Goal: Task Accomplishment & Management: Complete application form

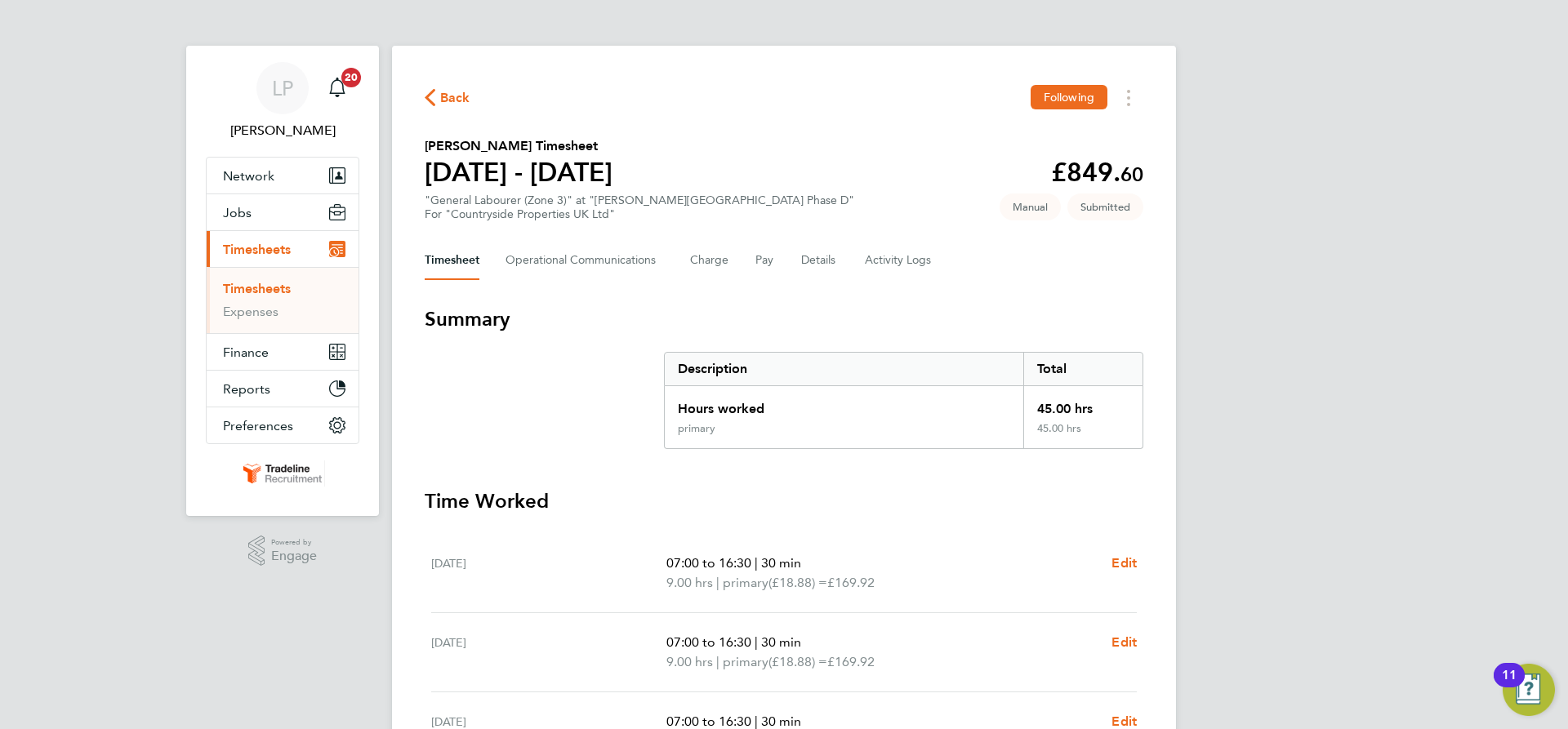
click at [272, 294] on link "Timesheets" at bounding box center [257, 288] width 68 height 16
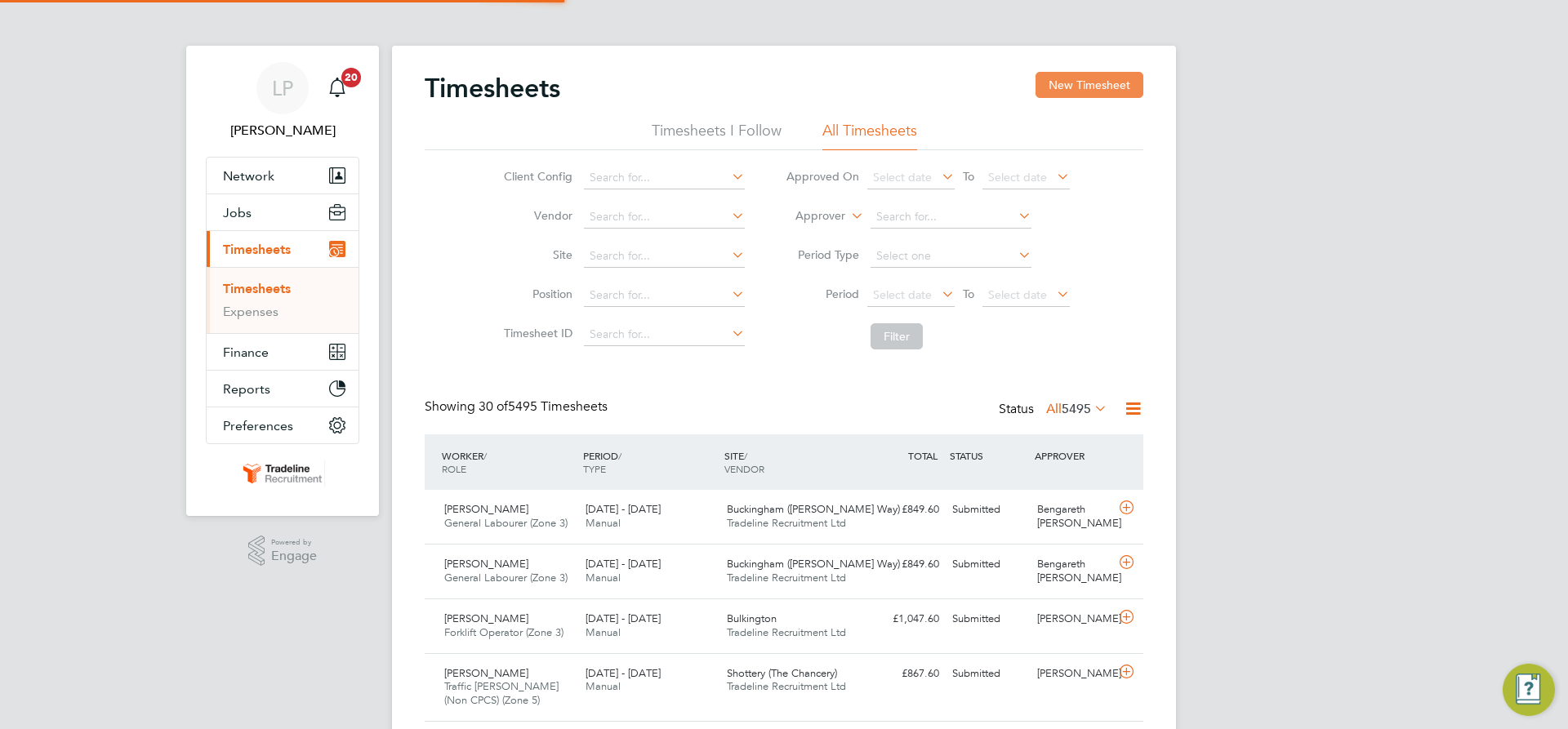
click at [1074, 90] on button "New Timesheet" at bounding box center [1088, 85] width 108 height 26
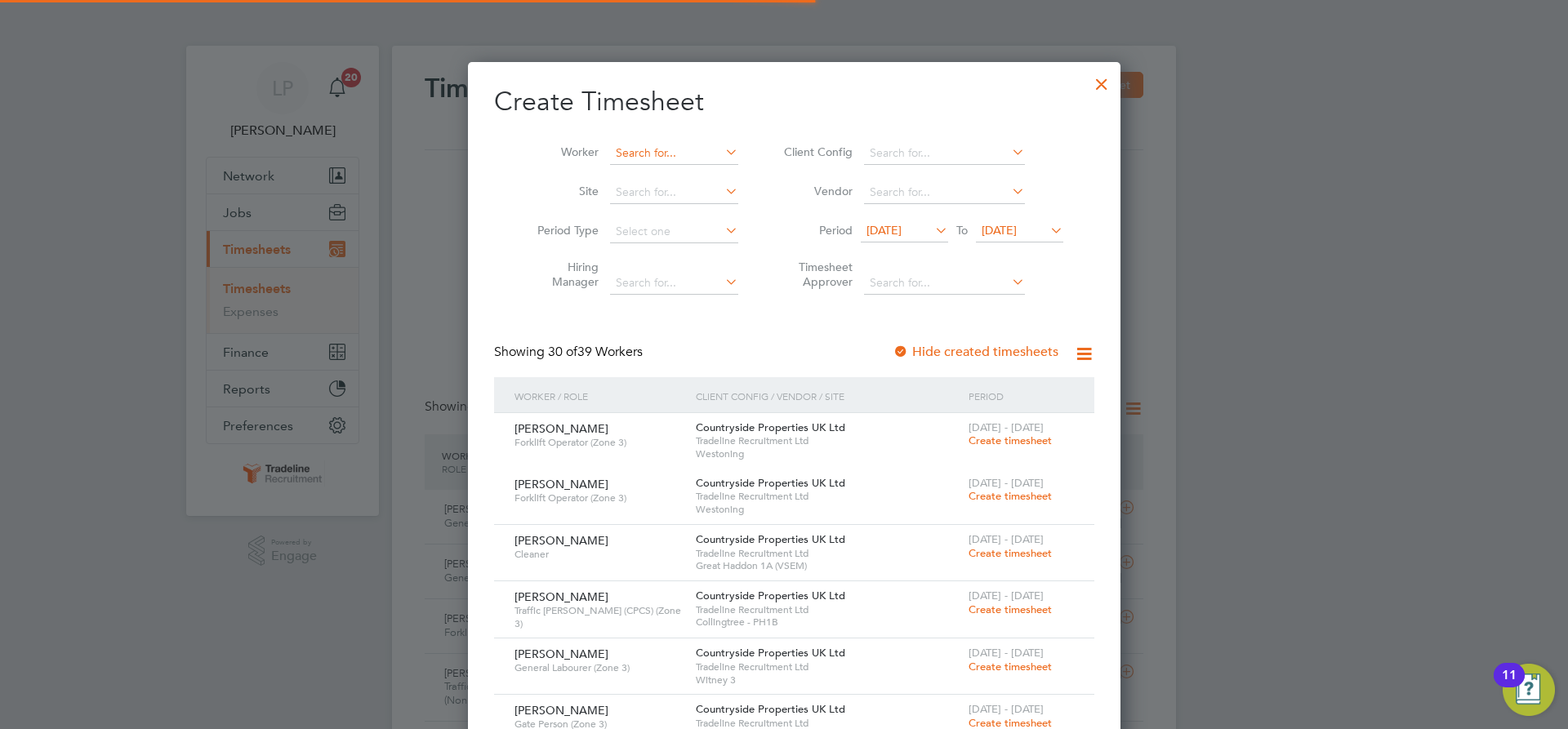
click at [672, 158] on input at bounding box center [673, 153] width 128 height 23
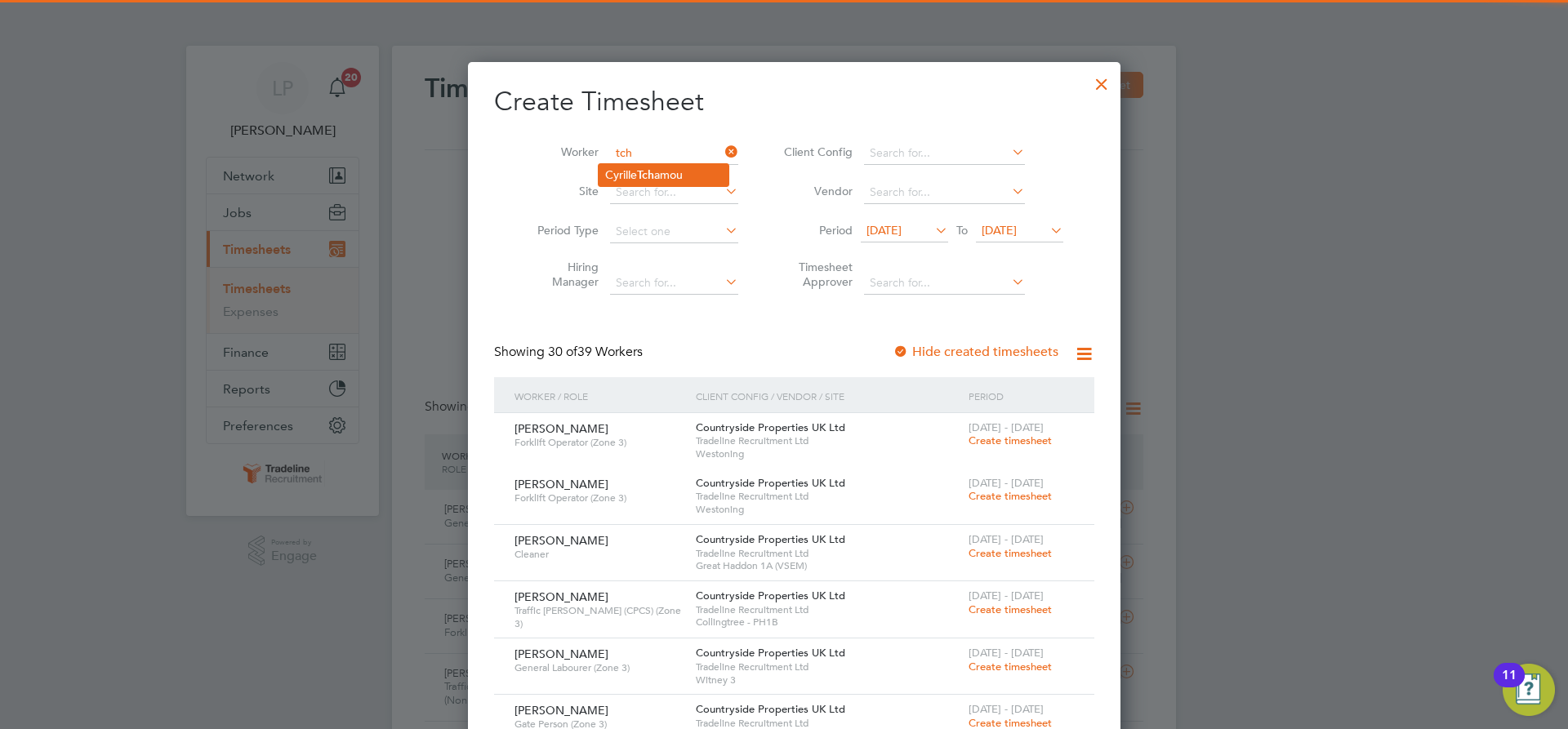
click at [621, 168] on li "[PERSON_NAME] amou" at bounding box center [663, 175] width 130 height 22
type input "[PERSON_NAME]"
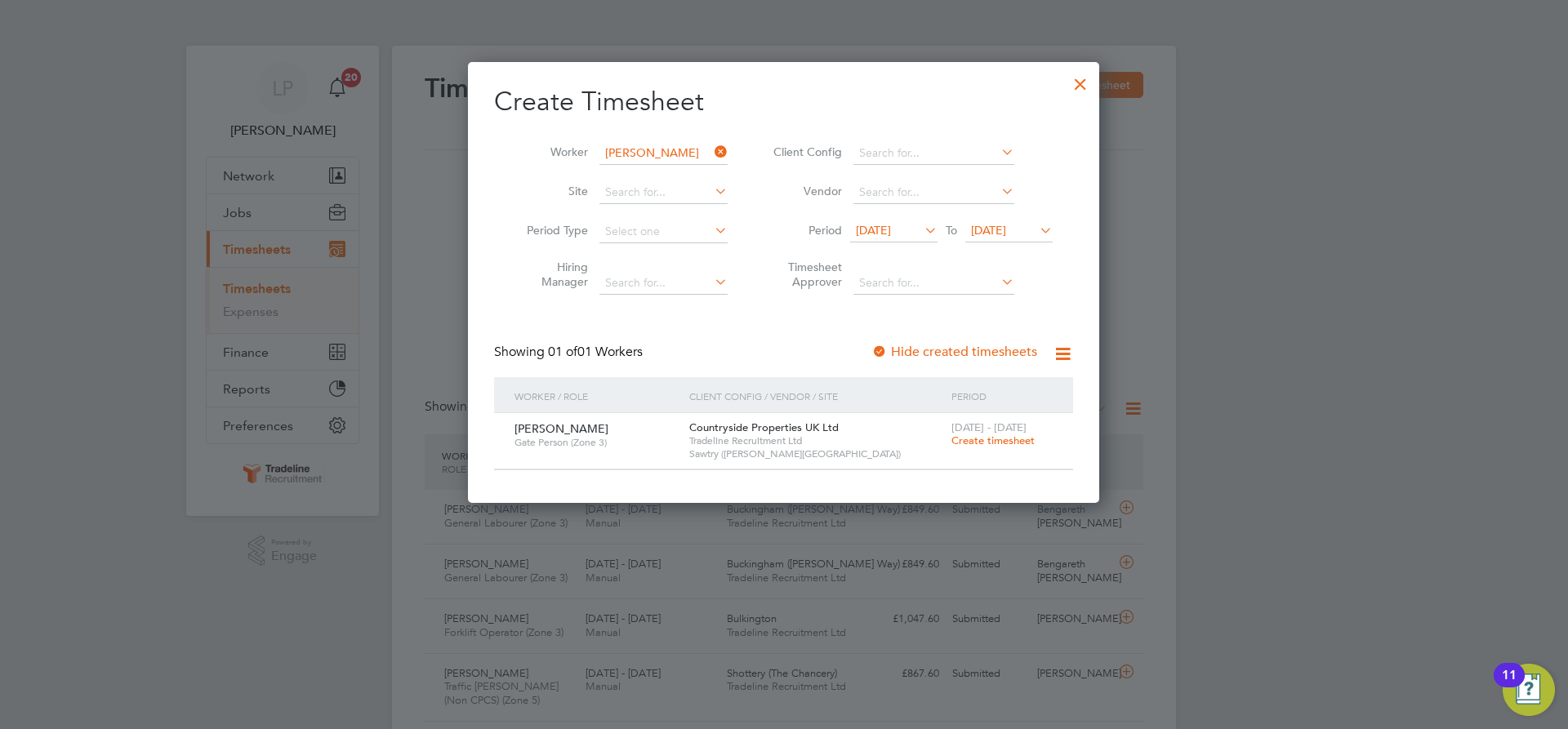
click at [953, 438] on span "Create timesheet" at bounding box center [993, 440] width 83 height 14
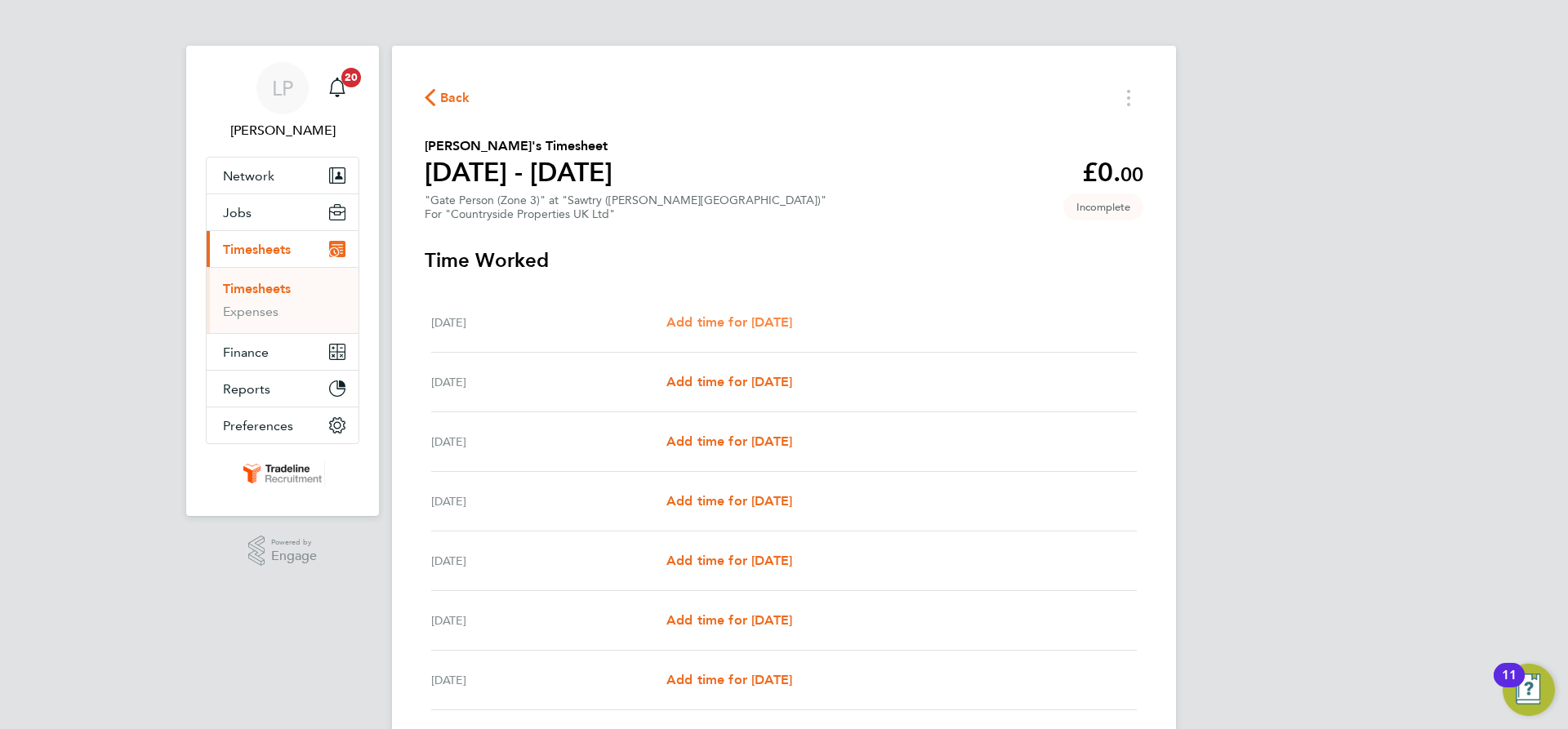
click at [769, 328] on span "Add time for [DATE]" at bounding box center [729, 321] width 126 height 16
select select "30"
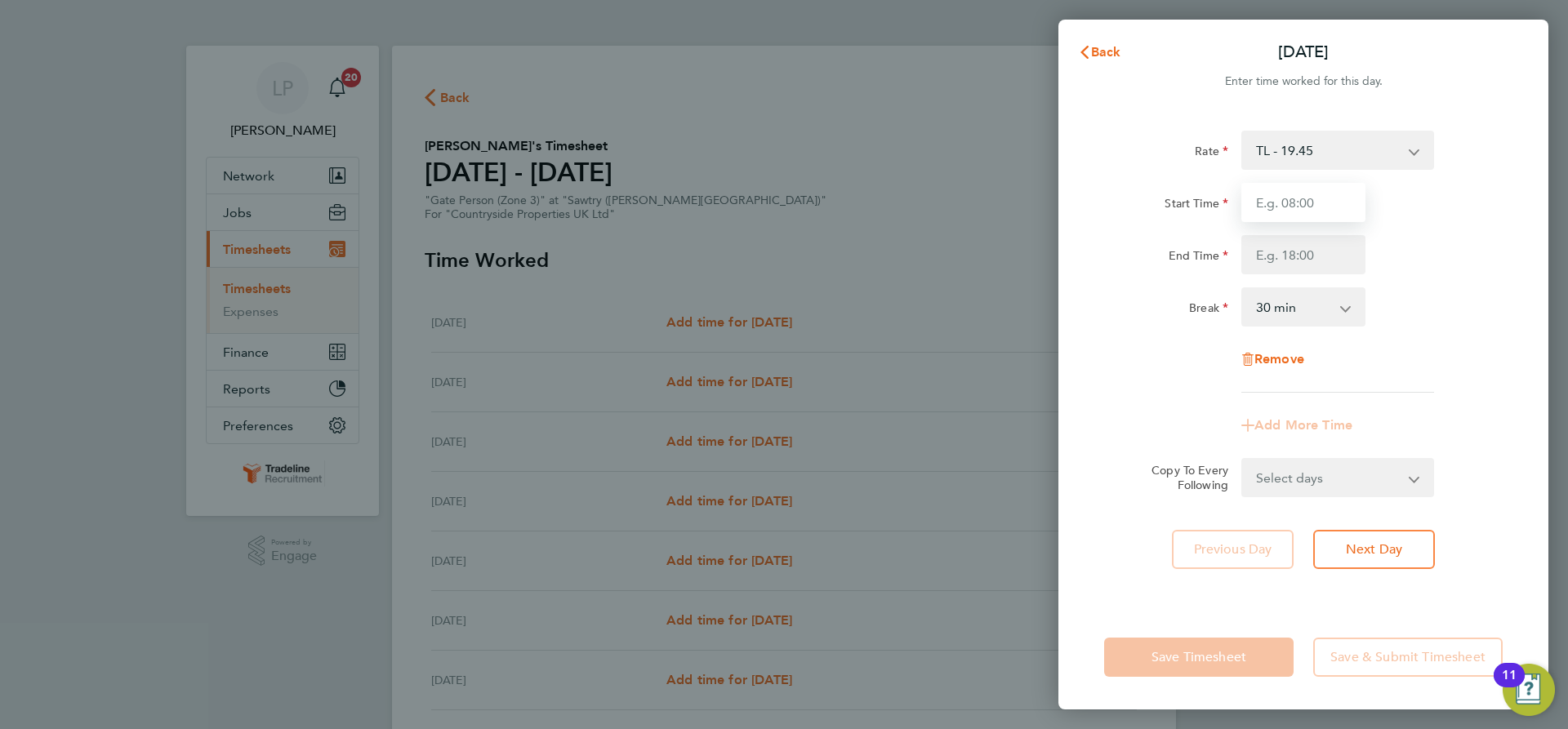
click at [1331, 204] on input "Start Time" at bounding box center [1303, 202] width 124 height 40
type input "07:00"
drag, startPoint x: 1305, startPoint y: 255, endPoint x: 1338, endPoint y: 272, distance: 37.1
click at [1305, 255] on input "End Time" at bounding box center [1303, 254] width 124 height 40
type input "16:30"
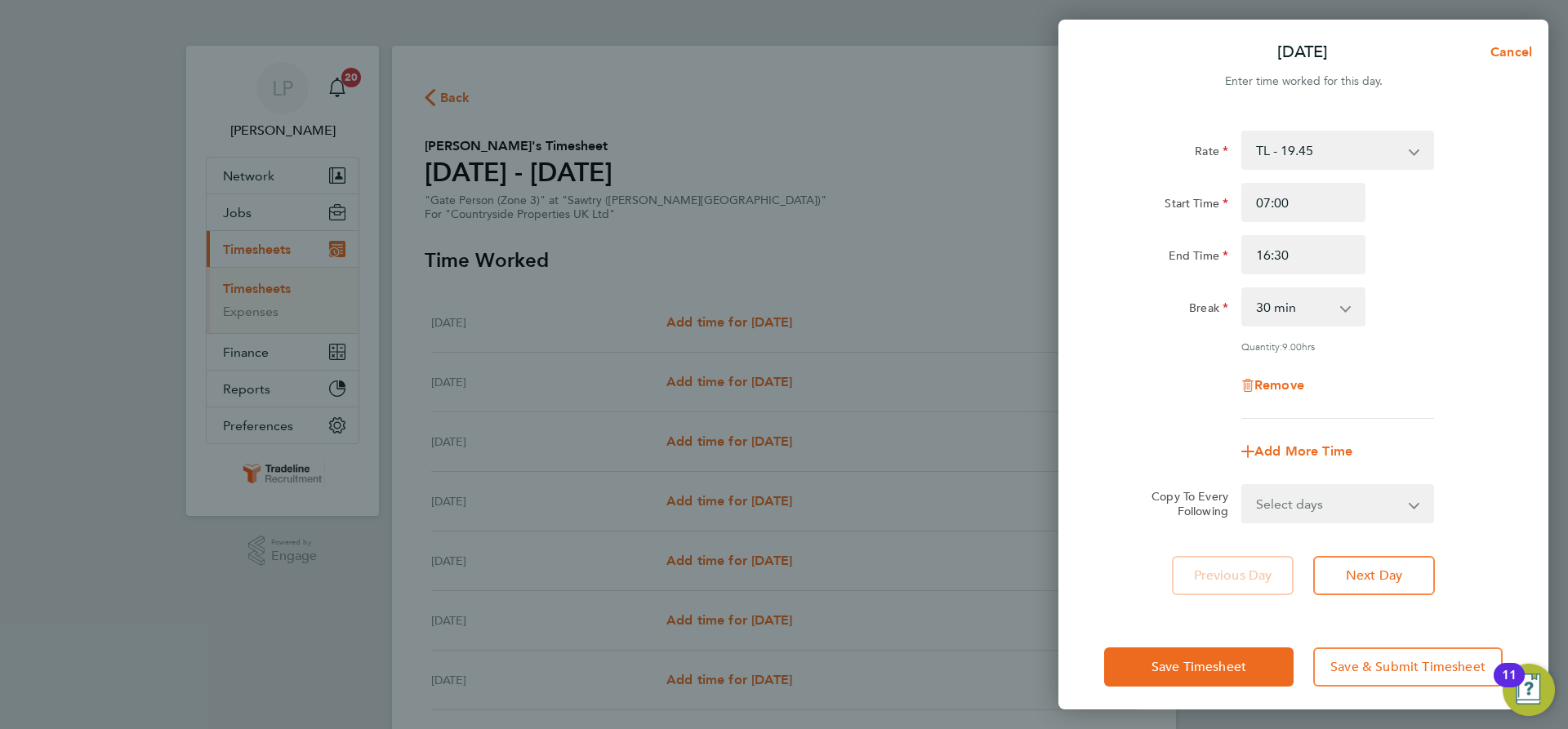
click at [1501, 249] on div "End Time 16:30" at bounding box center [1303, 254] width 412 height 40
drag, startPoint x: 1321, startPoint y: 504, endPoint x: 1340, endPoint y: 487, distance: 25.5
click at [1321, 504] on select "Select days Day Weekday (Mon-Fri) Weekend (Sat-Sun) [DATE] [DATE] [DATE] [DATE]…" at bounding box center [1329, 503] width 171 height 36
select select "WEEKDAY"
click at [1243, 486] on select "Select days Day Weekday (Mon-Fri) Weekend (Sat-Sun) [DATE] [DATE] [DATE] [DATE]…" at bounding box center [1329, 503] width 171 height 36
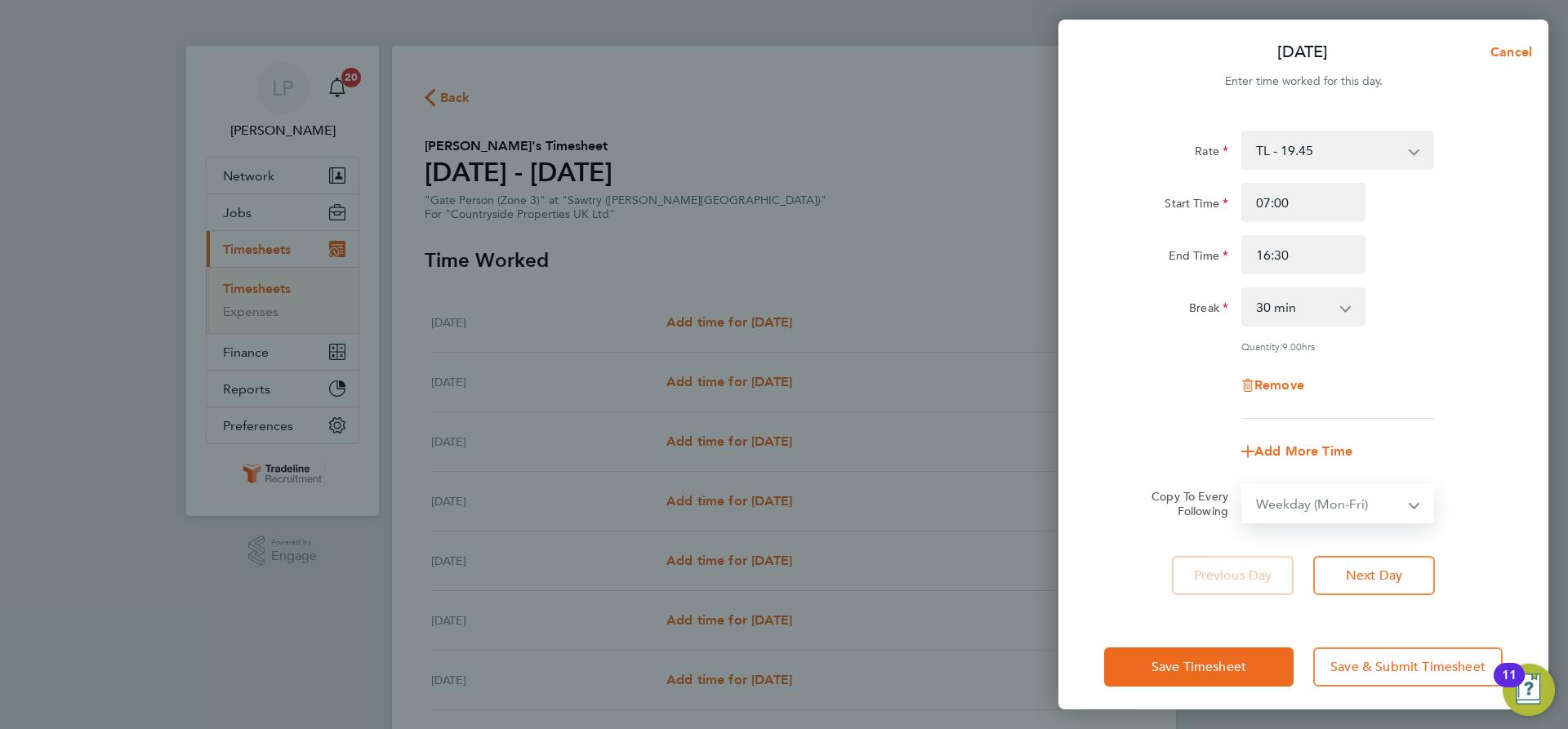
select select "[DATE]"
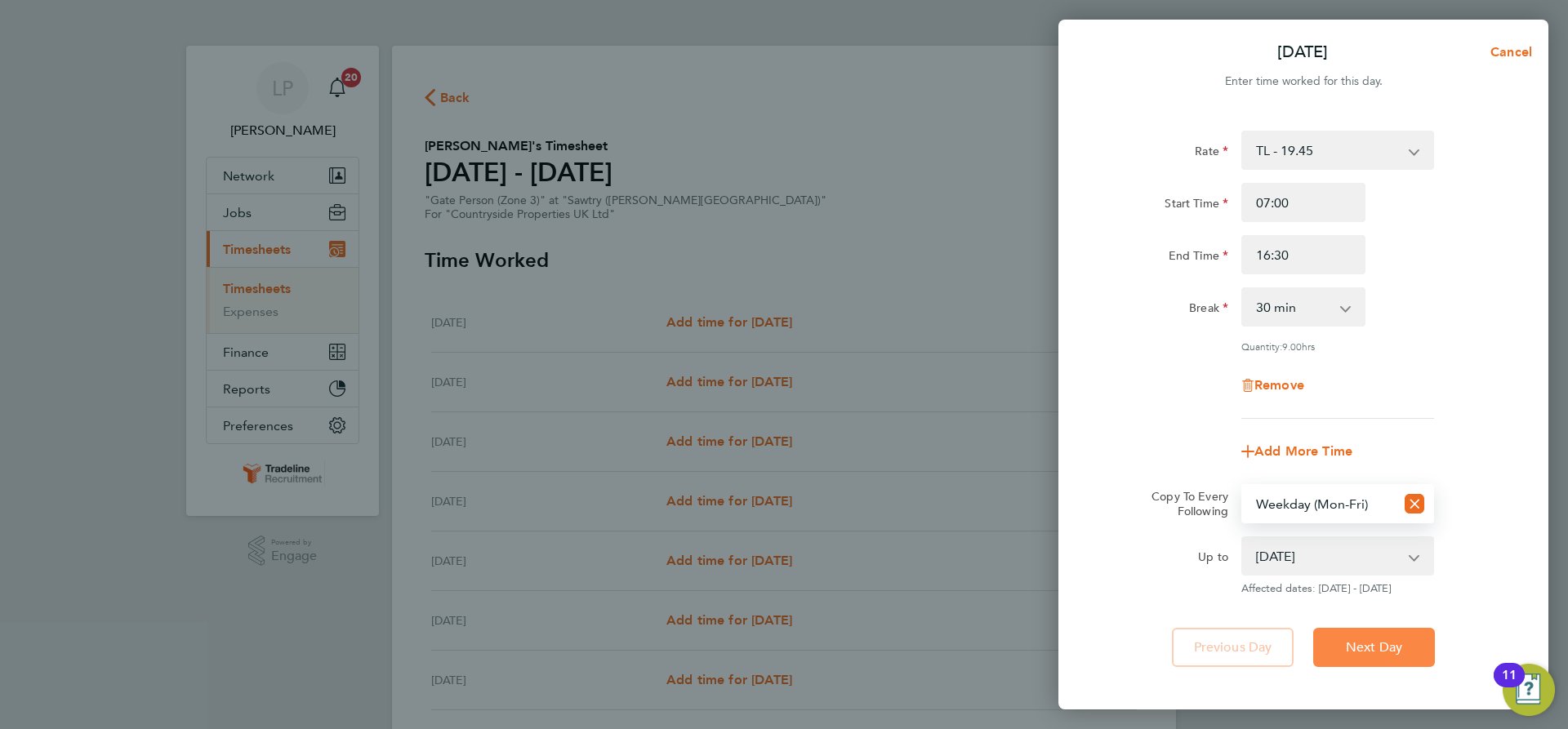
click at [1367, 653] on span "Next Day" at bounding box center [1373, 647] width 56 height 17
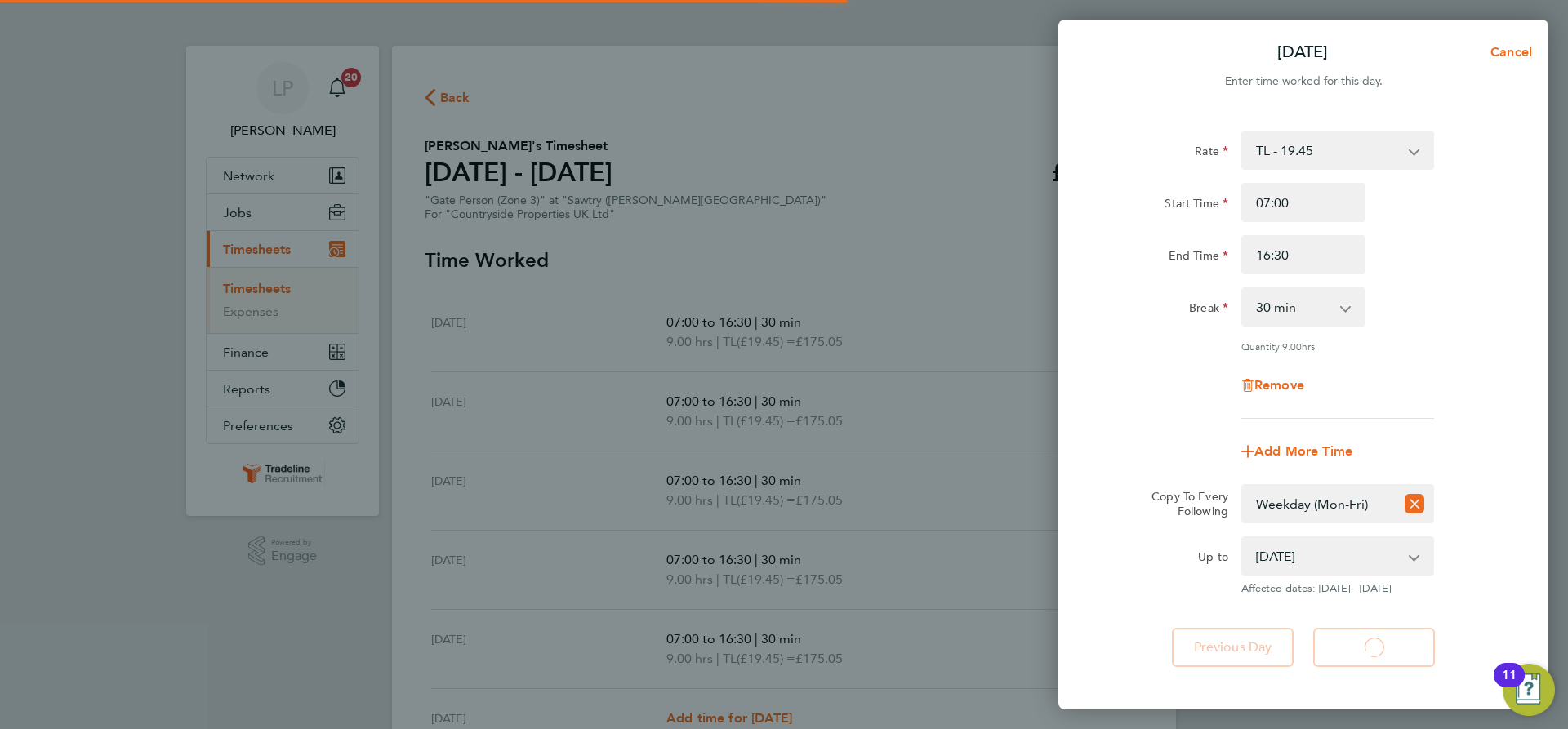
select select "30"
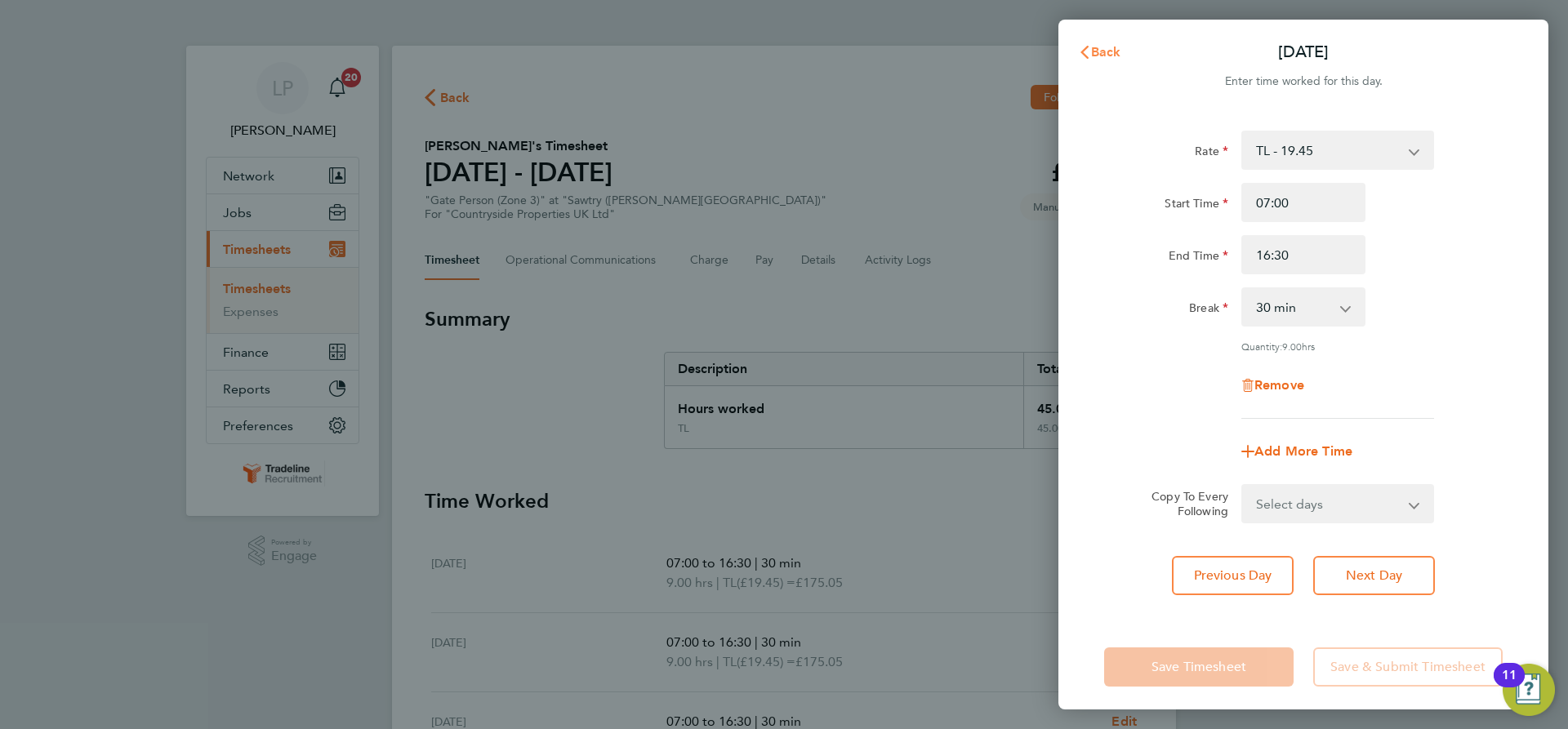
click at [1116, 40] on button "Back" at bounding box center [1099, 52] width 75 height 32
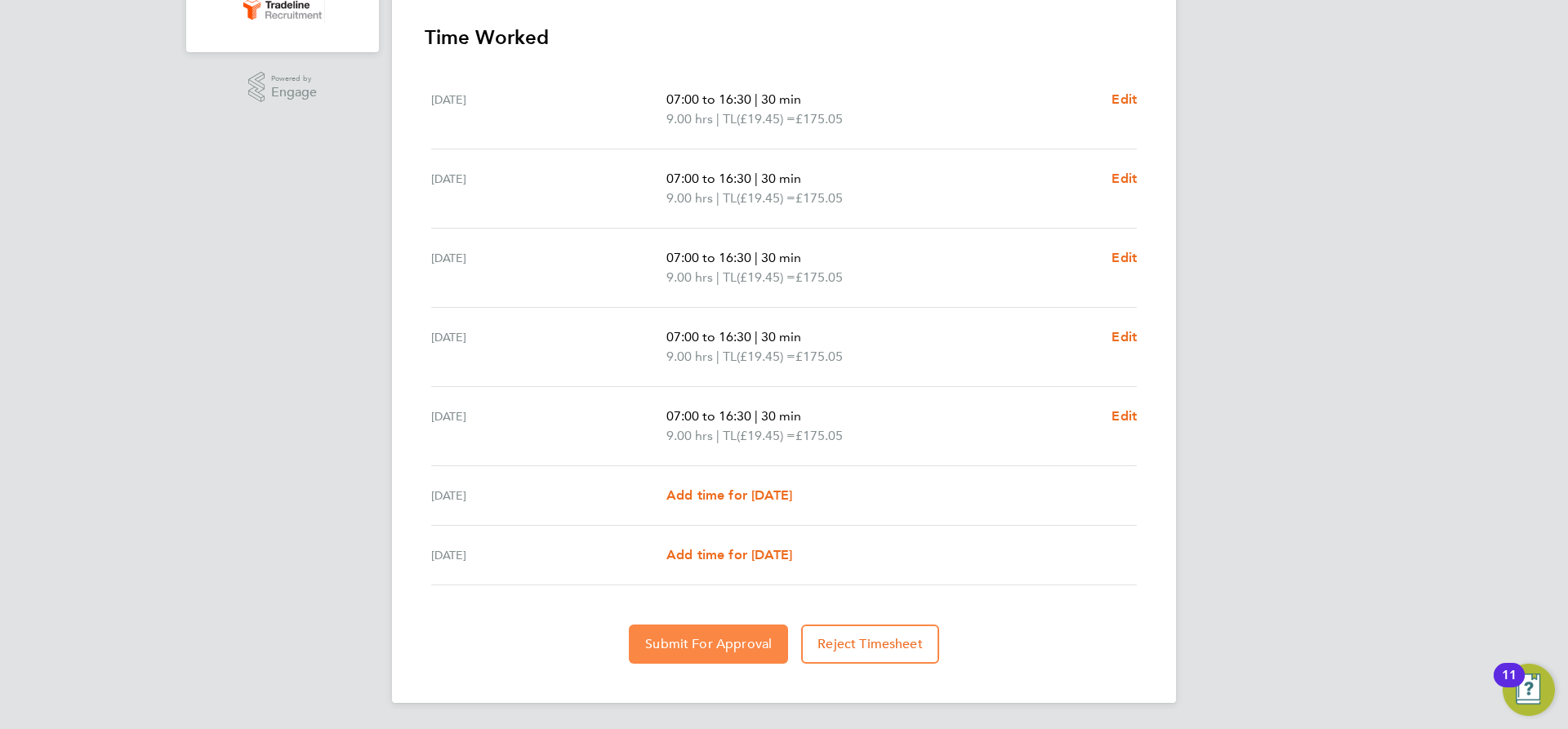
click at [706, 633] on button "Submit For Approval" at bounding box center [708, 643] width 159 height 40
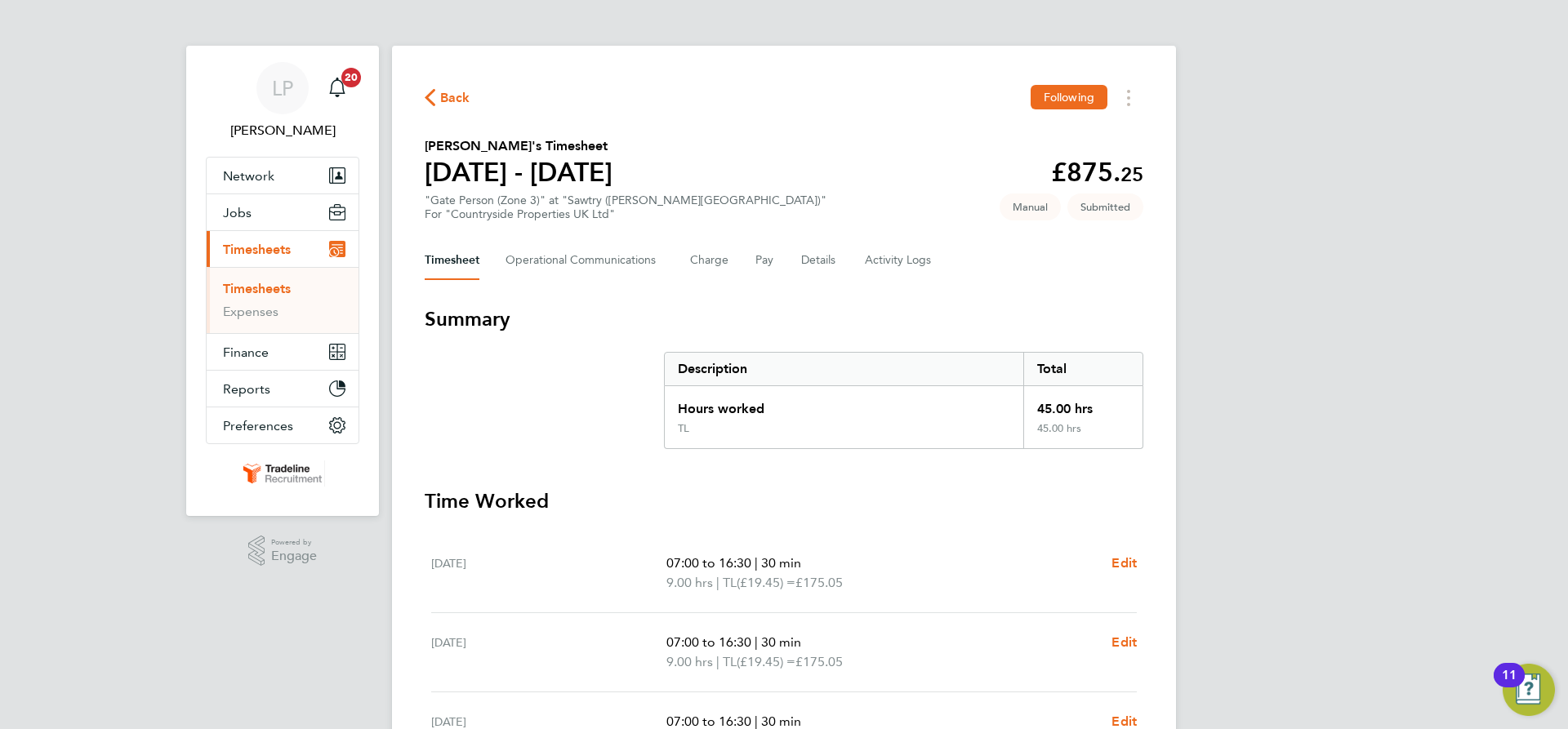
drag, startPoint x: 270, startPoint y: 284, endPoint x: 328, endPoint y: 284, distance: 58.0
click at [270, 284] on link "Timesheets" at bounding box center [257, 288] width 68 height 16
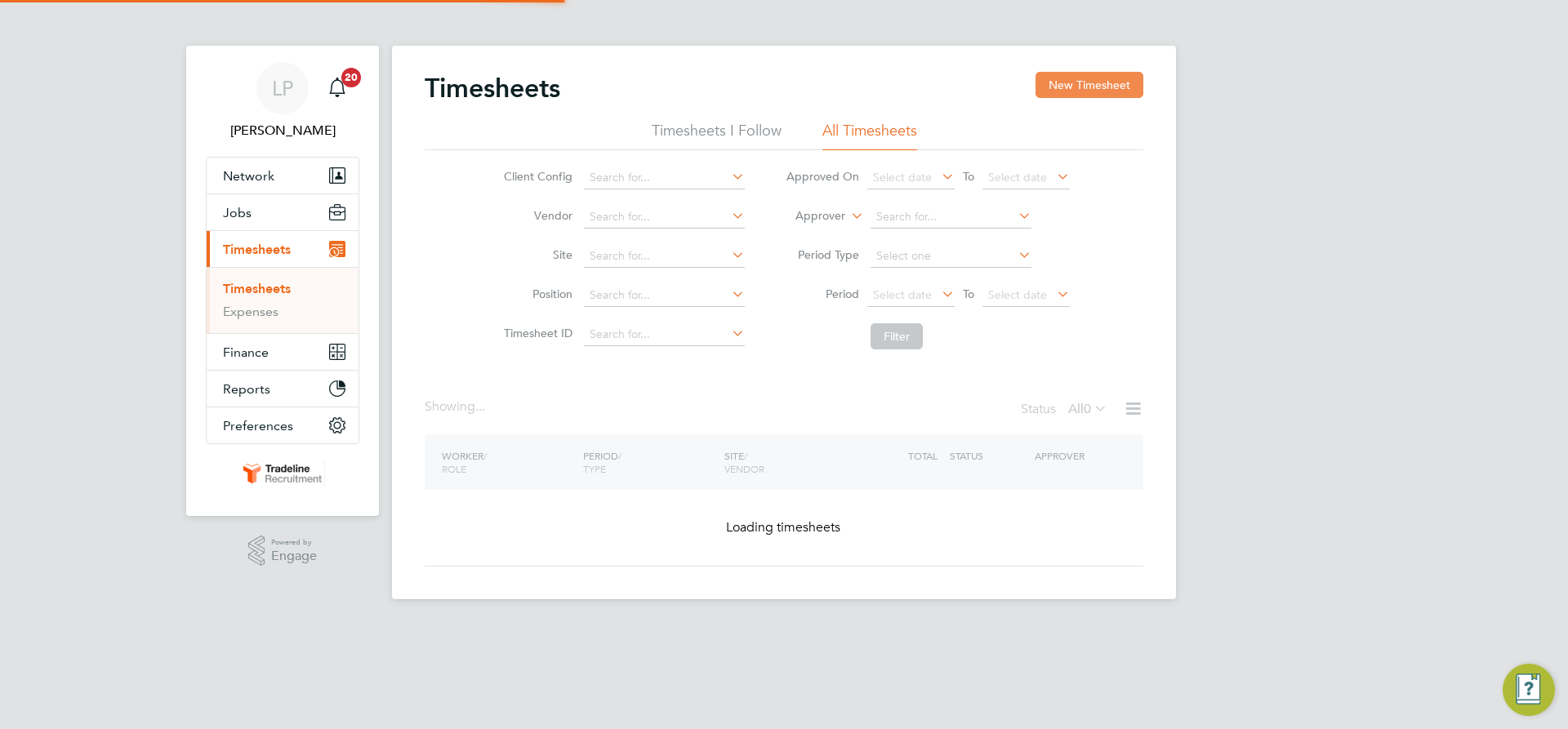
click at [1056, 89] on button "New Timesheet" at bounding box center [1088, 85] width 108 height 26
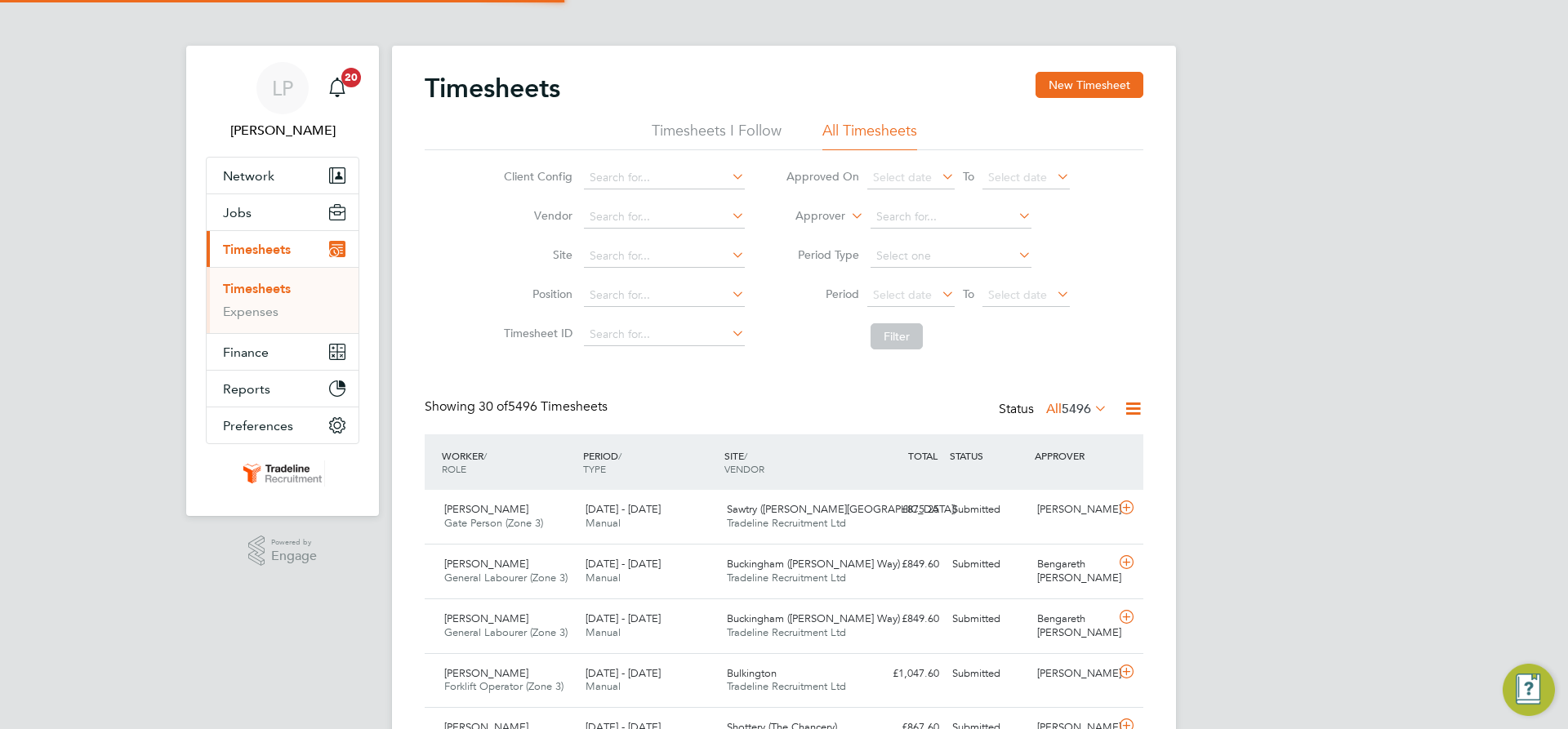
scroll to position [41, 142]
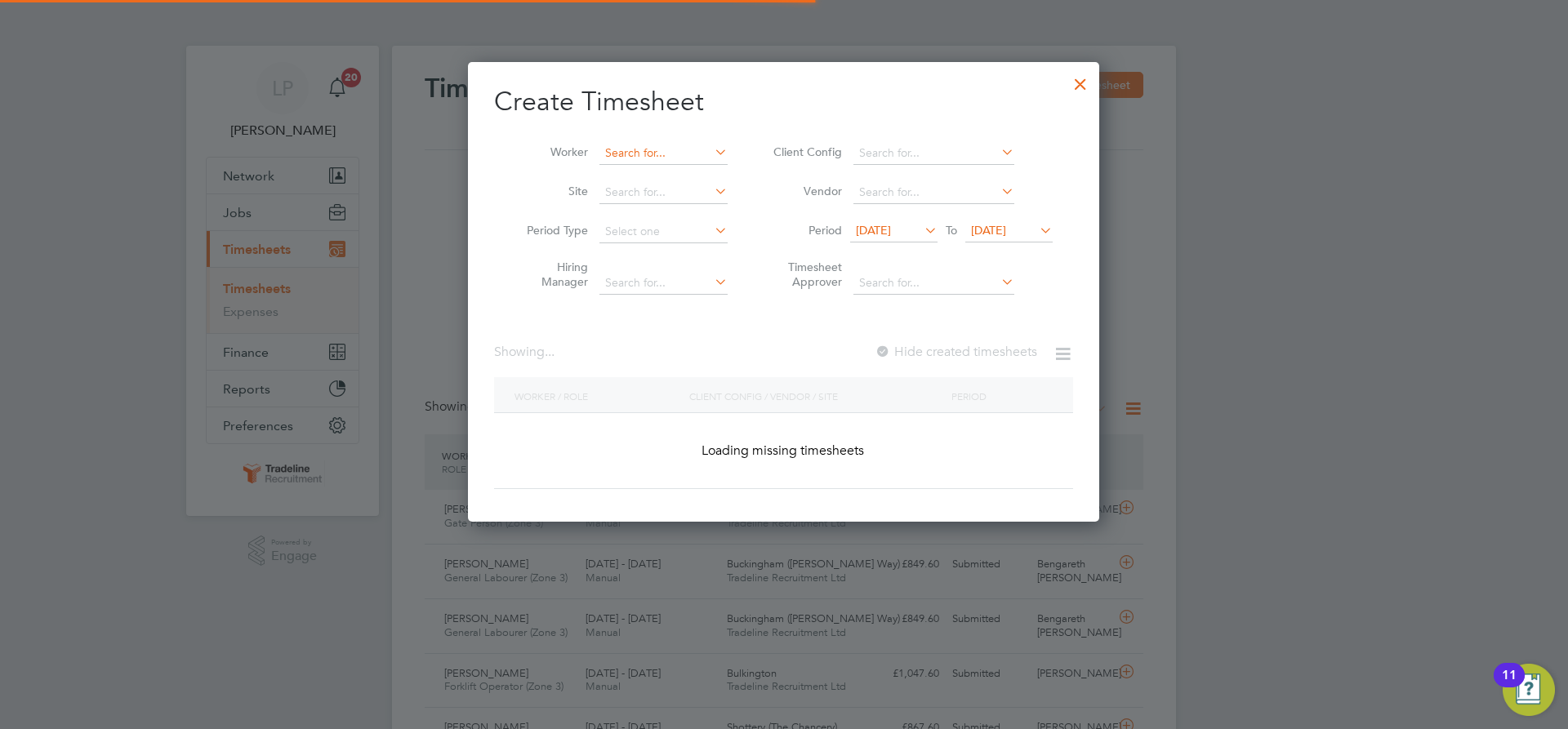
click at [688, 156] on input at bounding box center [663, 153] width 128 height 23
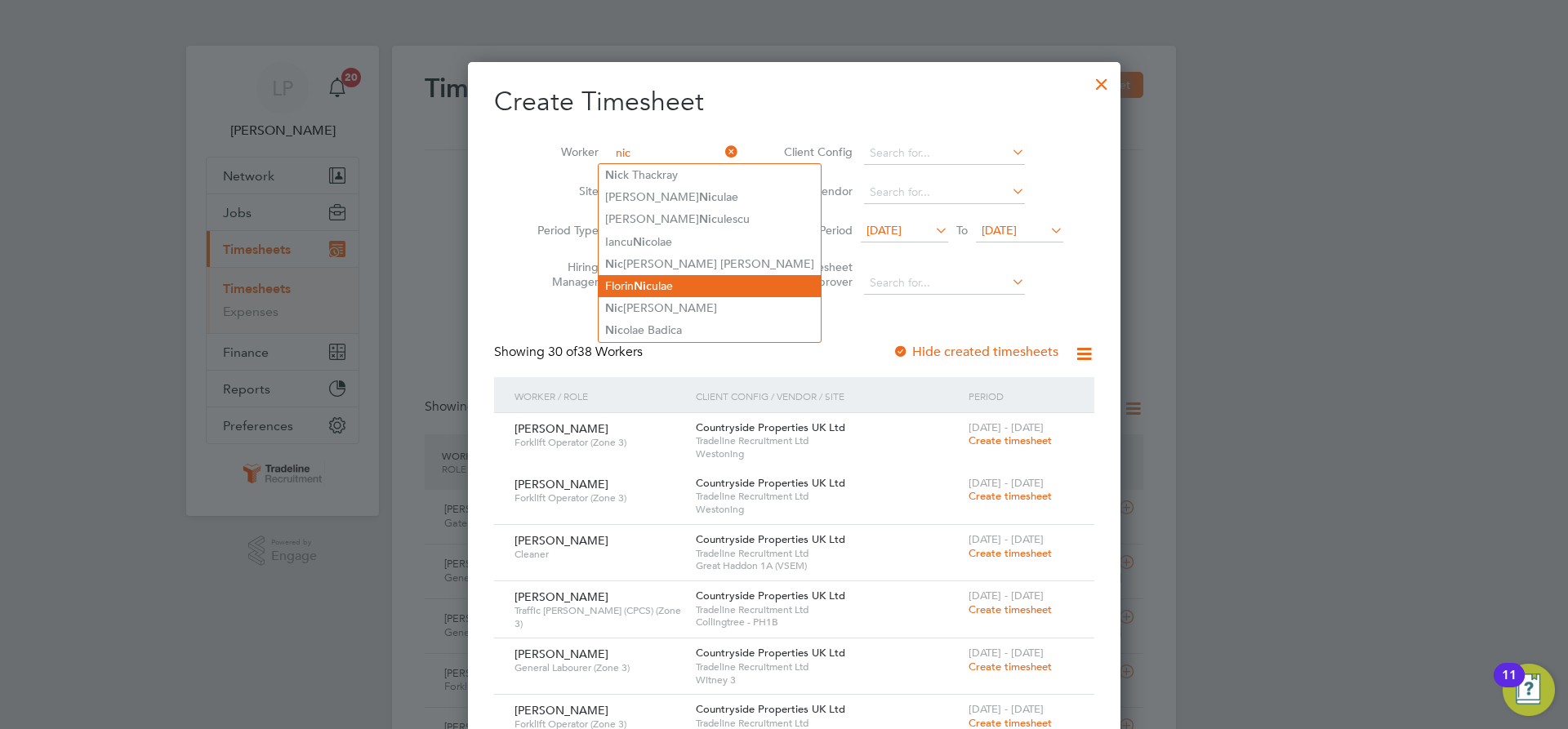
click at [669, 280] on li "Florin Nic ulae" at bounding box center [709, 286] width 222 height 22
type input "[PERSON_NAME]"
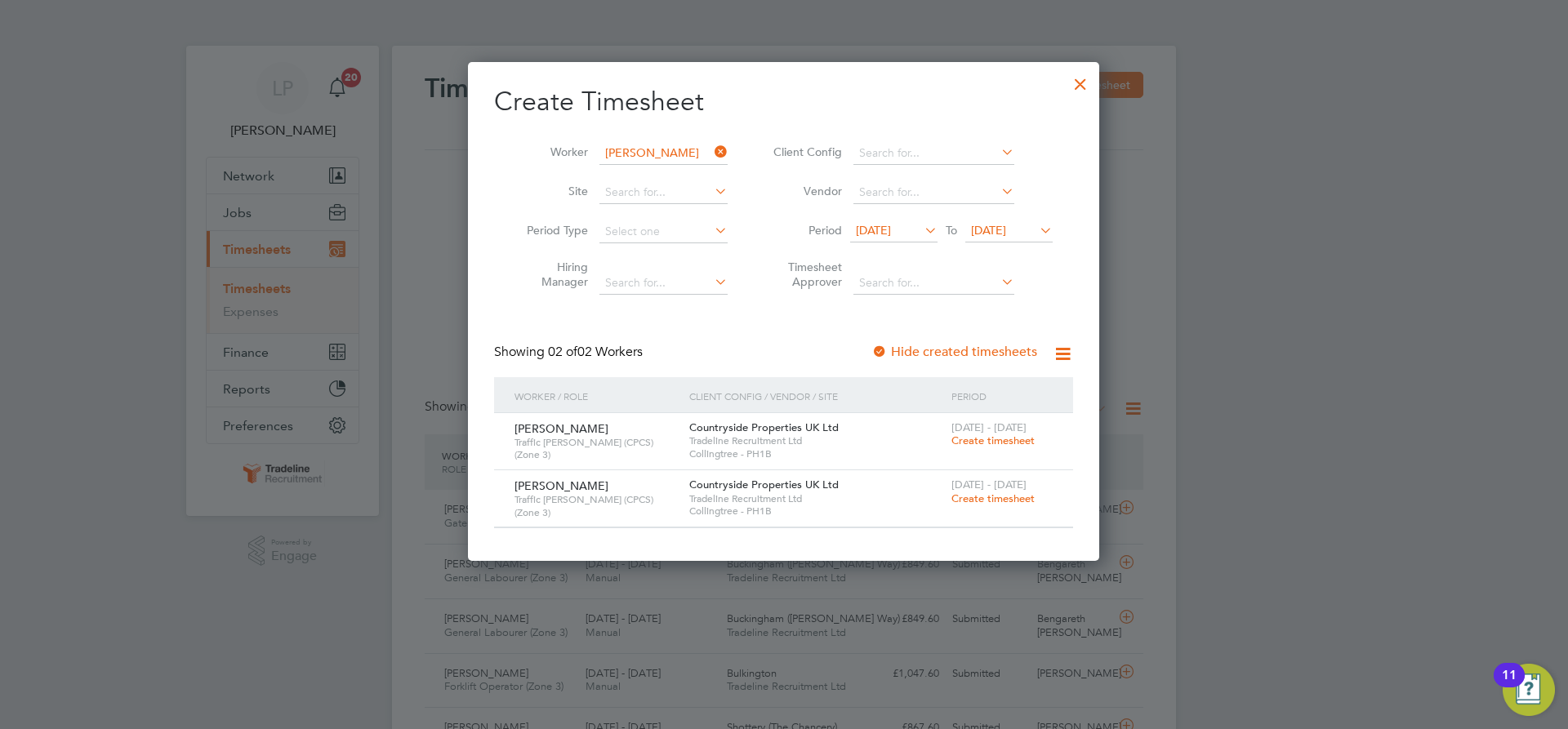
click at [988, 492] on span "Create timesheet" at bounding box center [993, 498] width 83 height 14
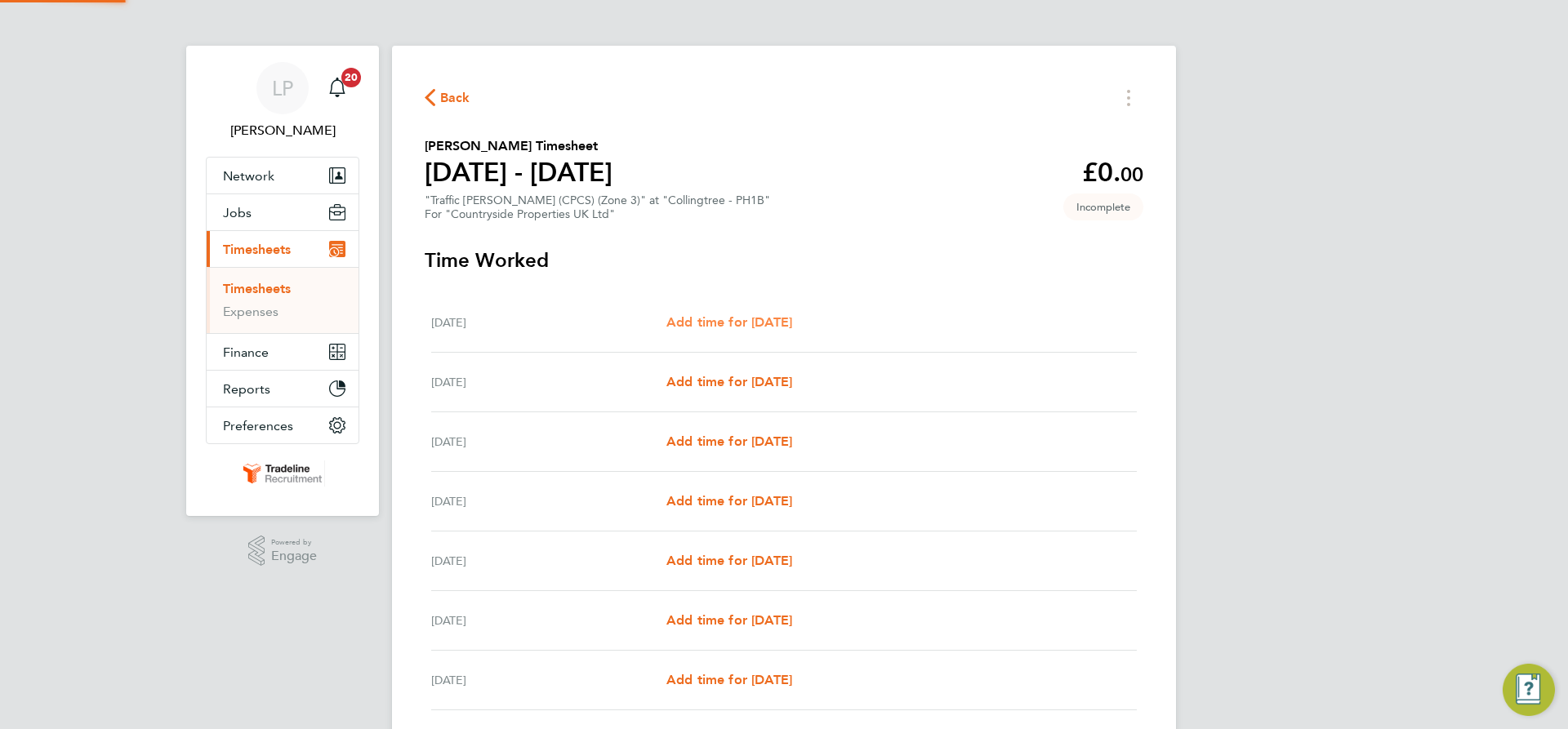
click at [717, 320] on span "Add time for [DATE]" at bounding box center [729, 321] width 126 height 16
select select "30"
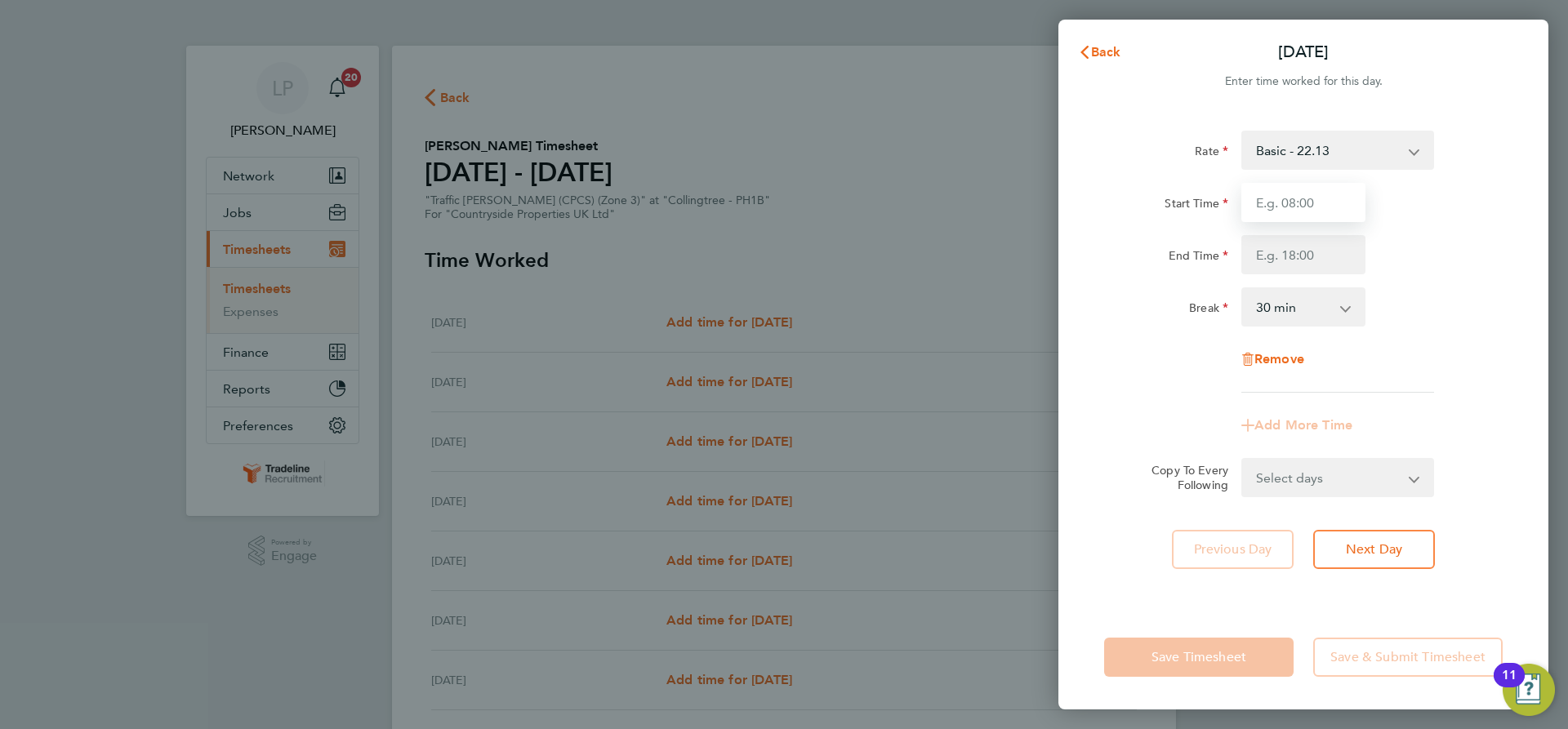
click at [1280, 198] on input "Start Time" at bounding box center [1303, 202] width 124 height 40
type input "07:00"
click at [1319, 255] on input "End Time" at bounding box center [1303, 254] width 124 height 40
type input "16:30"
click at [1402, 283] on div "Rate Basic - 22.13 Start Time 07:00 End Time 16:30 Break 0 min 15 min 30 min 45…" at bounding box center [1303, 261] width 399 height 262
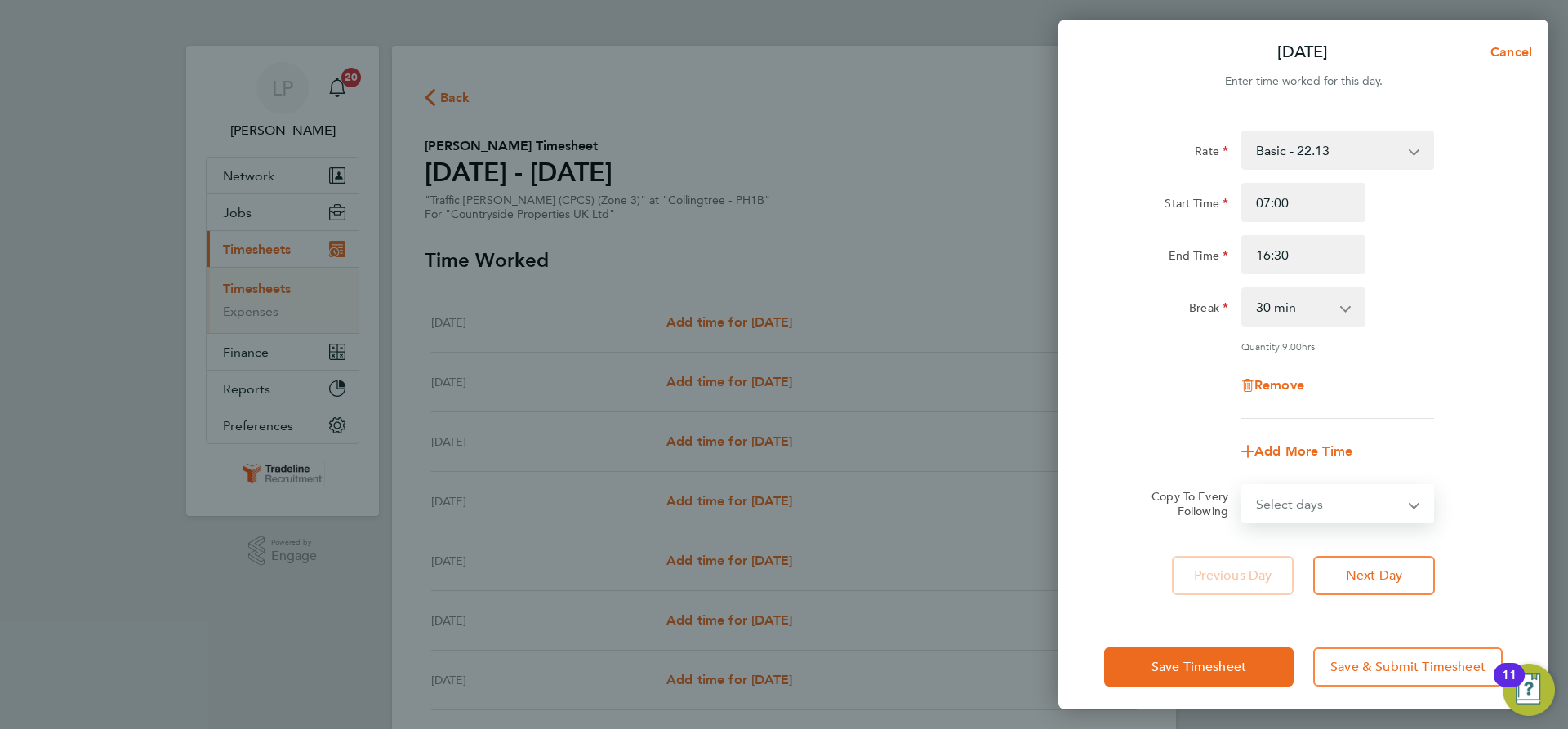
click at [1383, 512] on select "Select days Day Weekday (Mon-Fri) Weekend (Sat-Sun) [DATE] [DATE] [DATE] [DATE]…" at bounding box center [1329, 503] width 171 height 36
select select "WEEKEND"
click at [1243, 486] on select "Select days Day Weekday (Mon-Fri) Weekend (Sat-Sun) [DATE] [DATE] [DATE] [DATE]…" at bounding box center [1329, 503] width 171 height 36
select select "[DATE]"
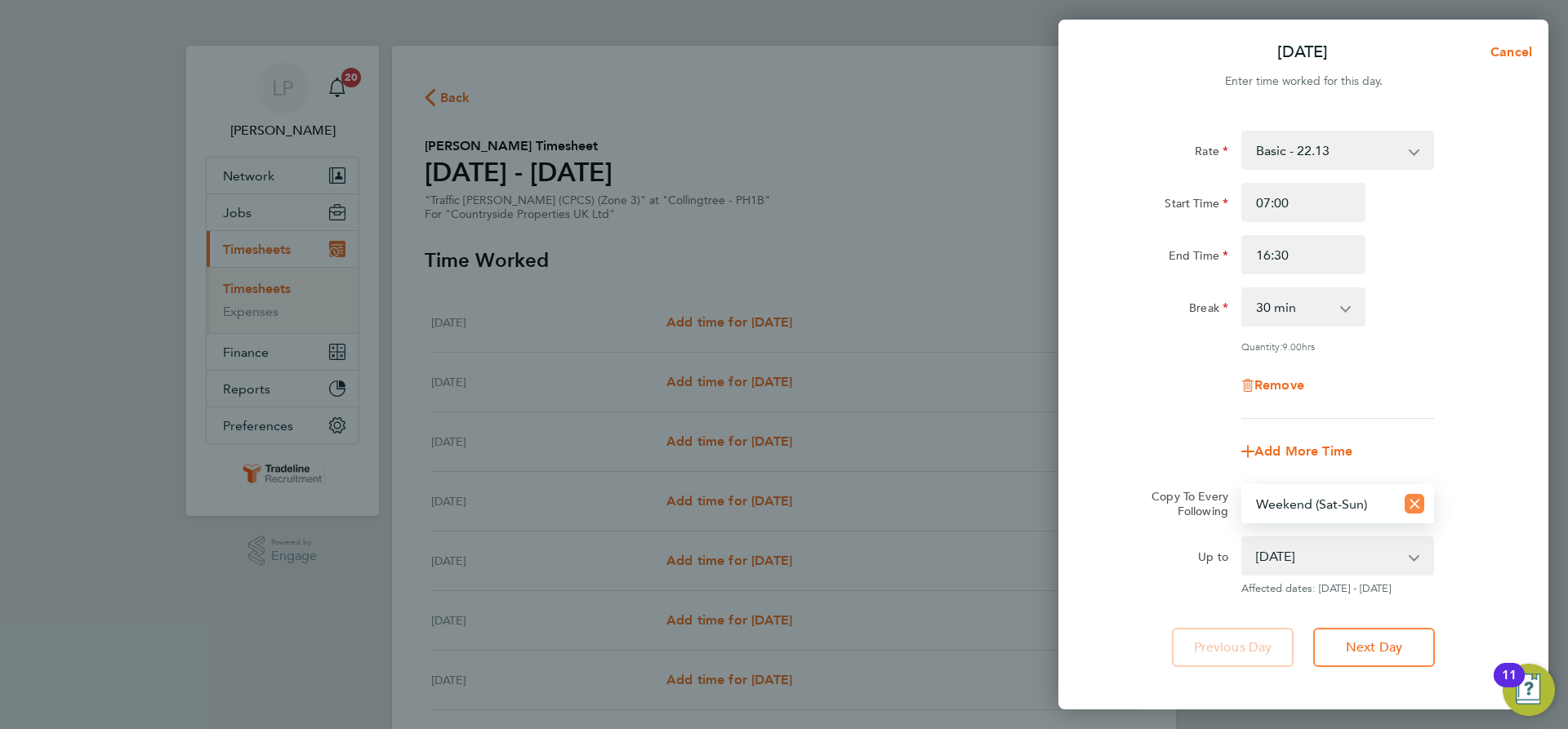
click at [1410, 499] on icon "Reset selection" at bounding box center [1413, 503] width 19 height 19
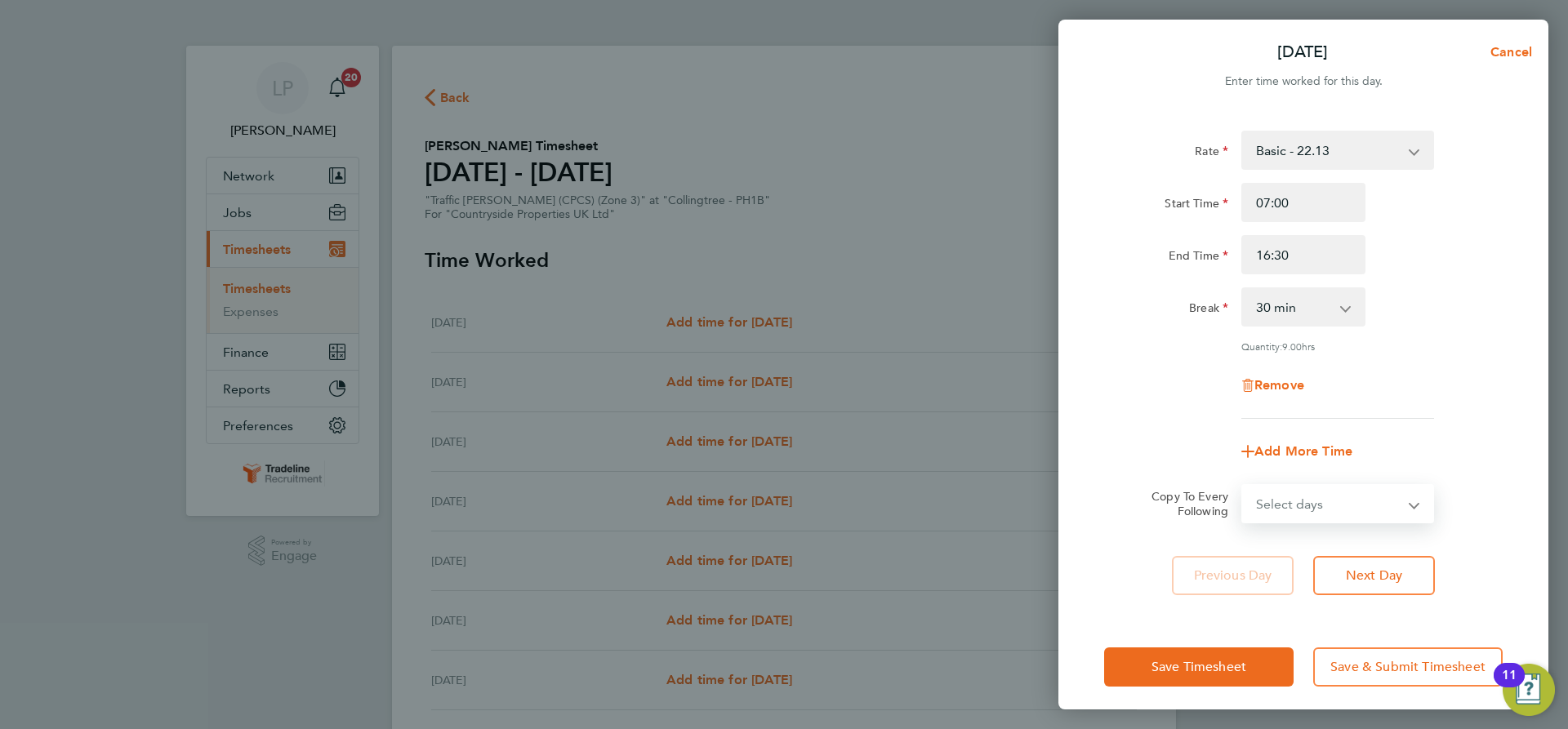
drag, startPoint x: 1265, startPoint y: 512, endPoint x: 1284, endPoint y: 517, distance: 19.6
click at [1265, 512] on select "Select days Day Weekday (Mon-Fri) Weekend (Sat-Sun) [DATE] [DATE] [DATE] [DATE]…" at bounding box center [1329, 503] width 171 height 36
select select "WEEKDAY"
click at [1243, 486] on select "Select days Day Weekday (Mon-Fri) Weekend (Sat-Sun) [DATE] [DATE] [DATE] [DATE]…" at bounding box center [1329, 503] width 171 height 36
select select "[DATE]"
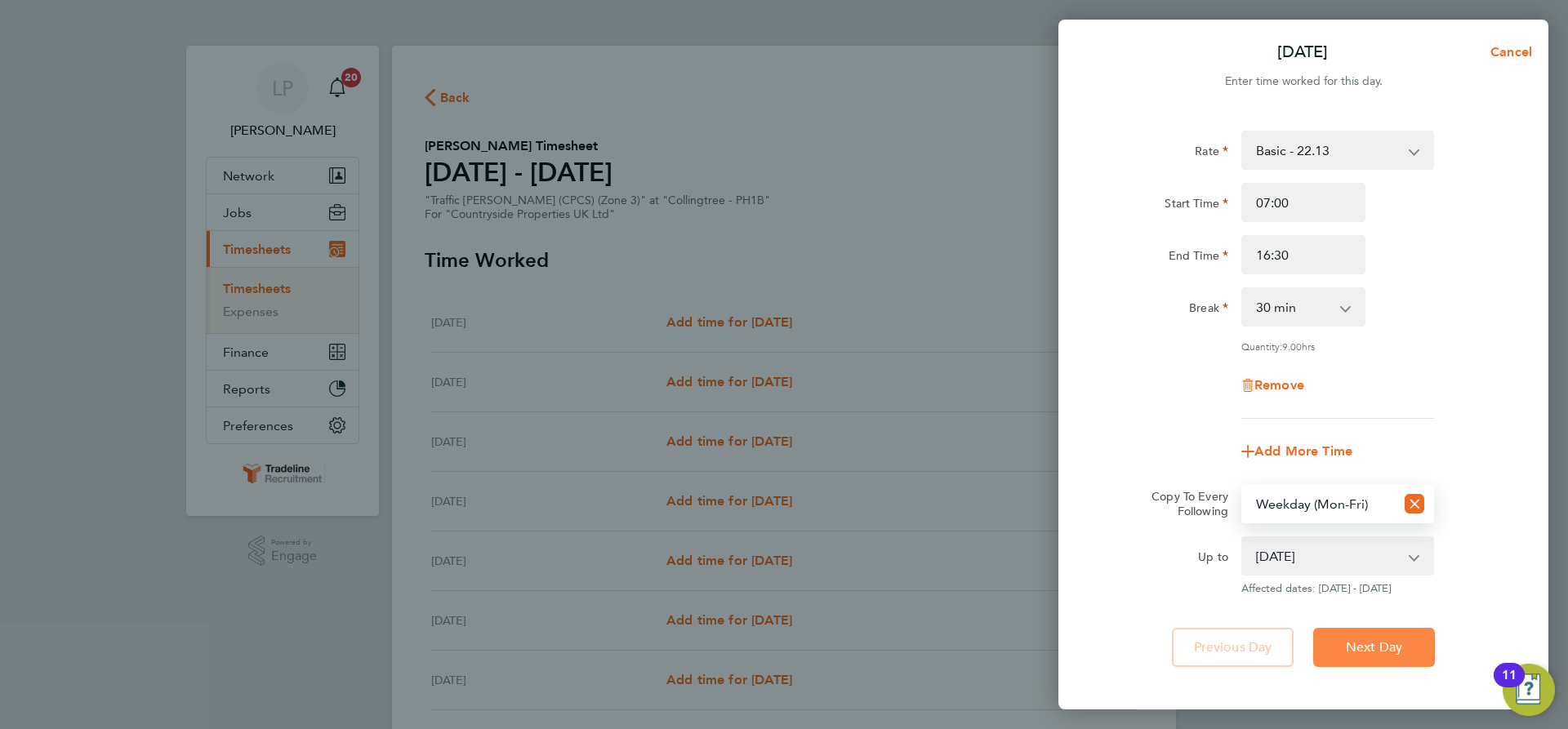
click at [1365, 640] on span "Next Day" at bounding box center [1373, 647] width 56 height 17
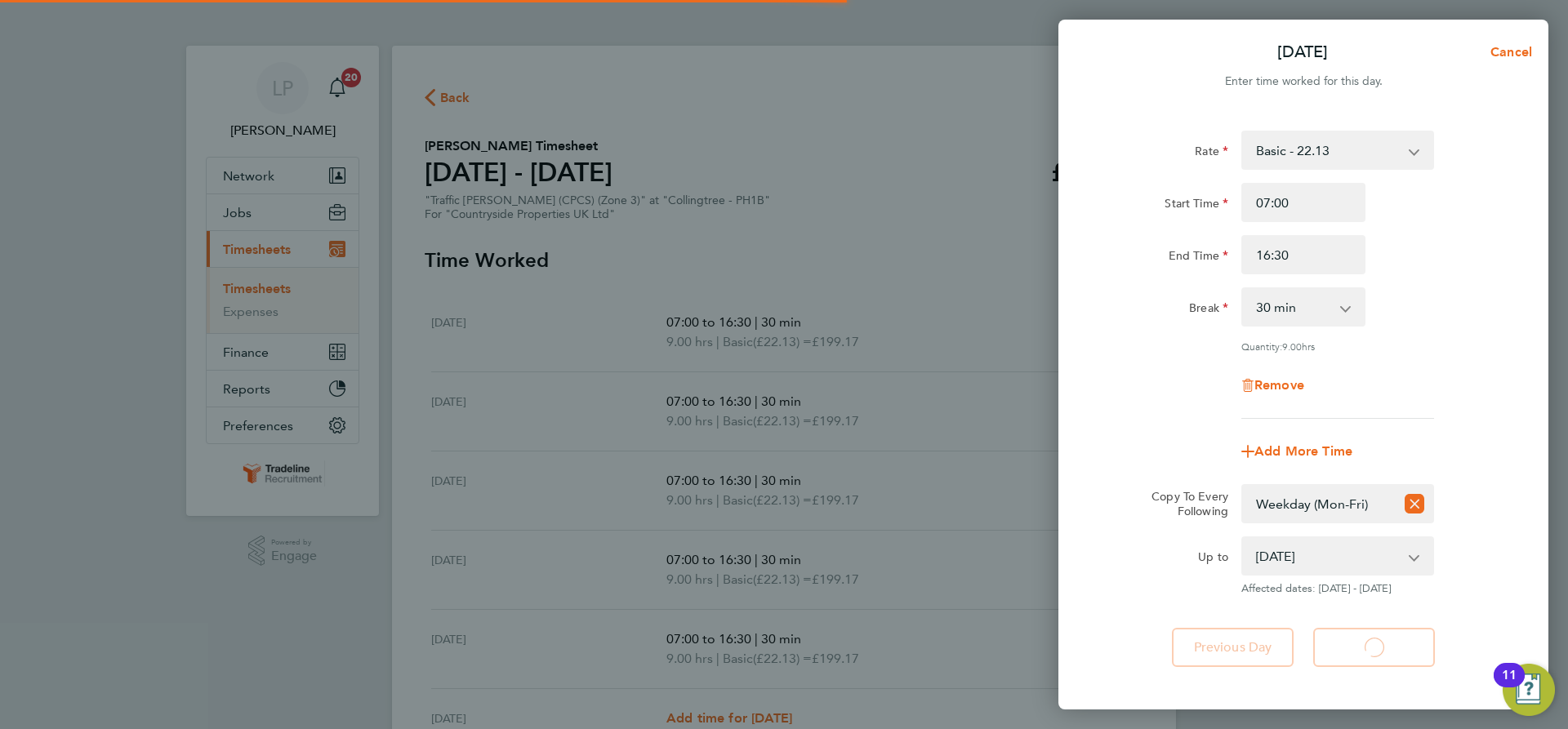
select select "30"
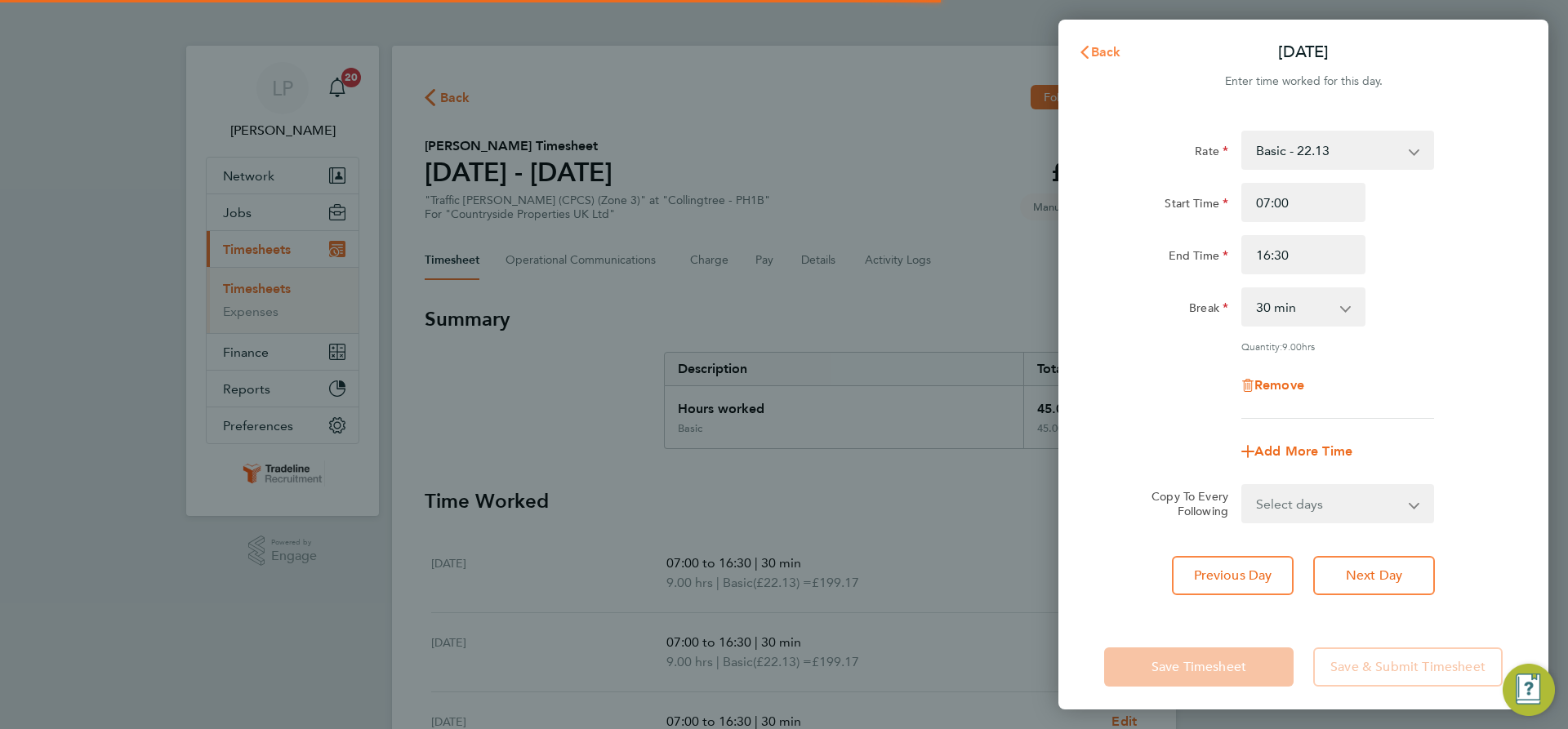
click at [1101, 55] on span "Back" at bounding box center [1106, 52] width 30 height 16
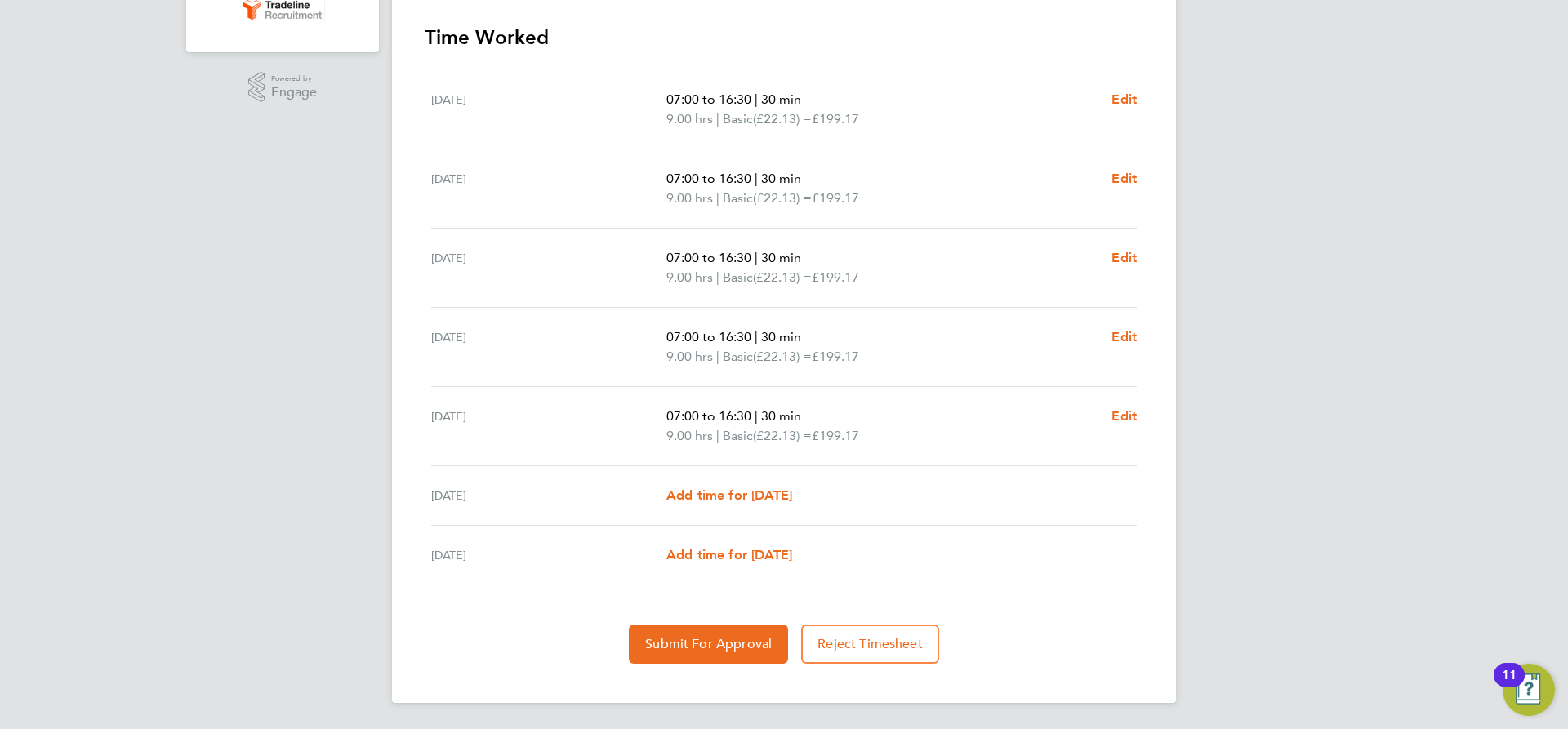
click at [708, 623] on section "Time Worked [DATE] 07:00 to 16:30 | 30 min 9.00 hrs | Basic (£22.13) = £199.17 …" at bounding box center [784, 344] width 718 height 639
click at [710, 645] on span "Submit For Approval" at bounding box center [708, 644] width 126 height 17
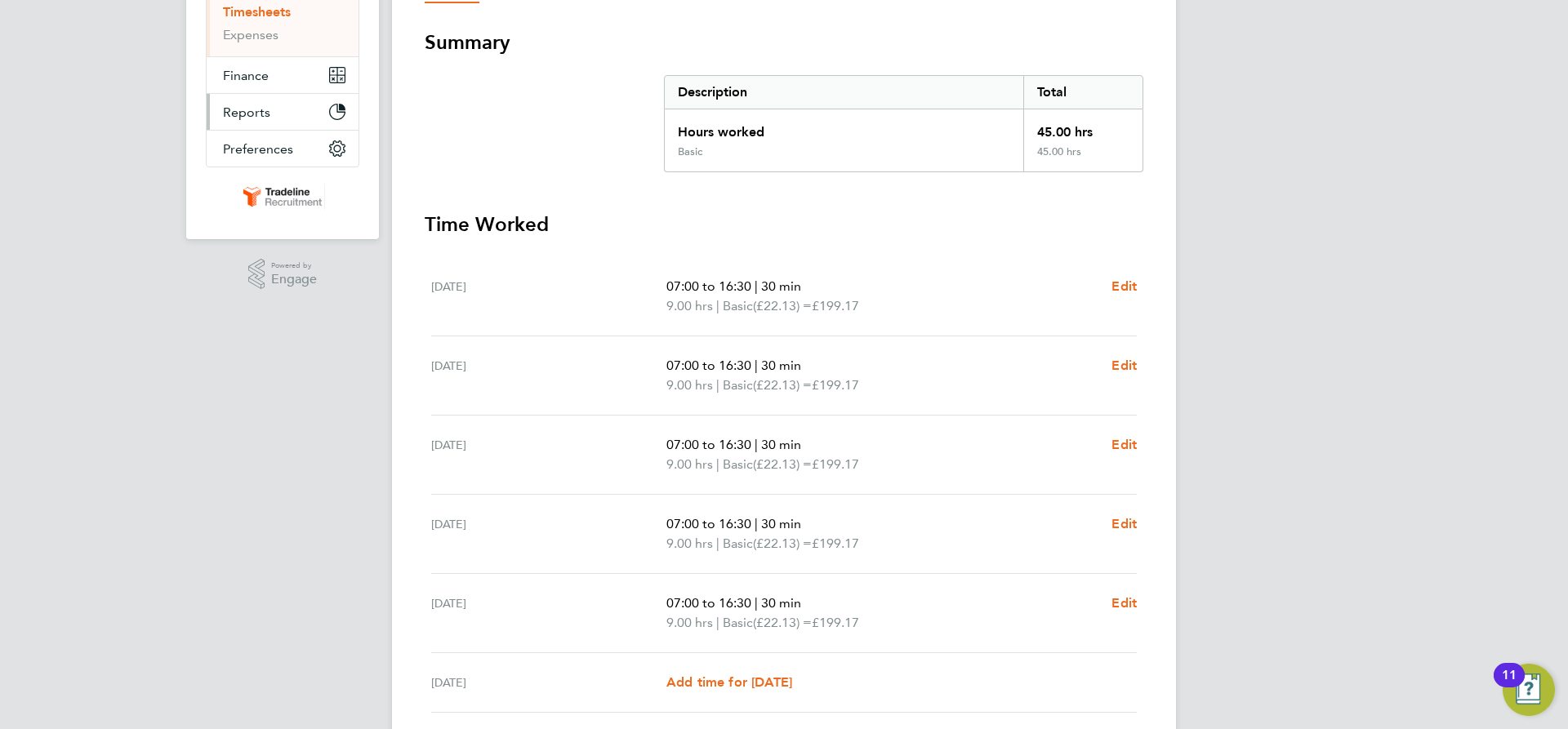
scroll to position [55, 0]
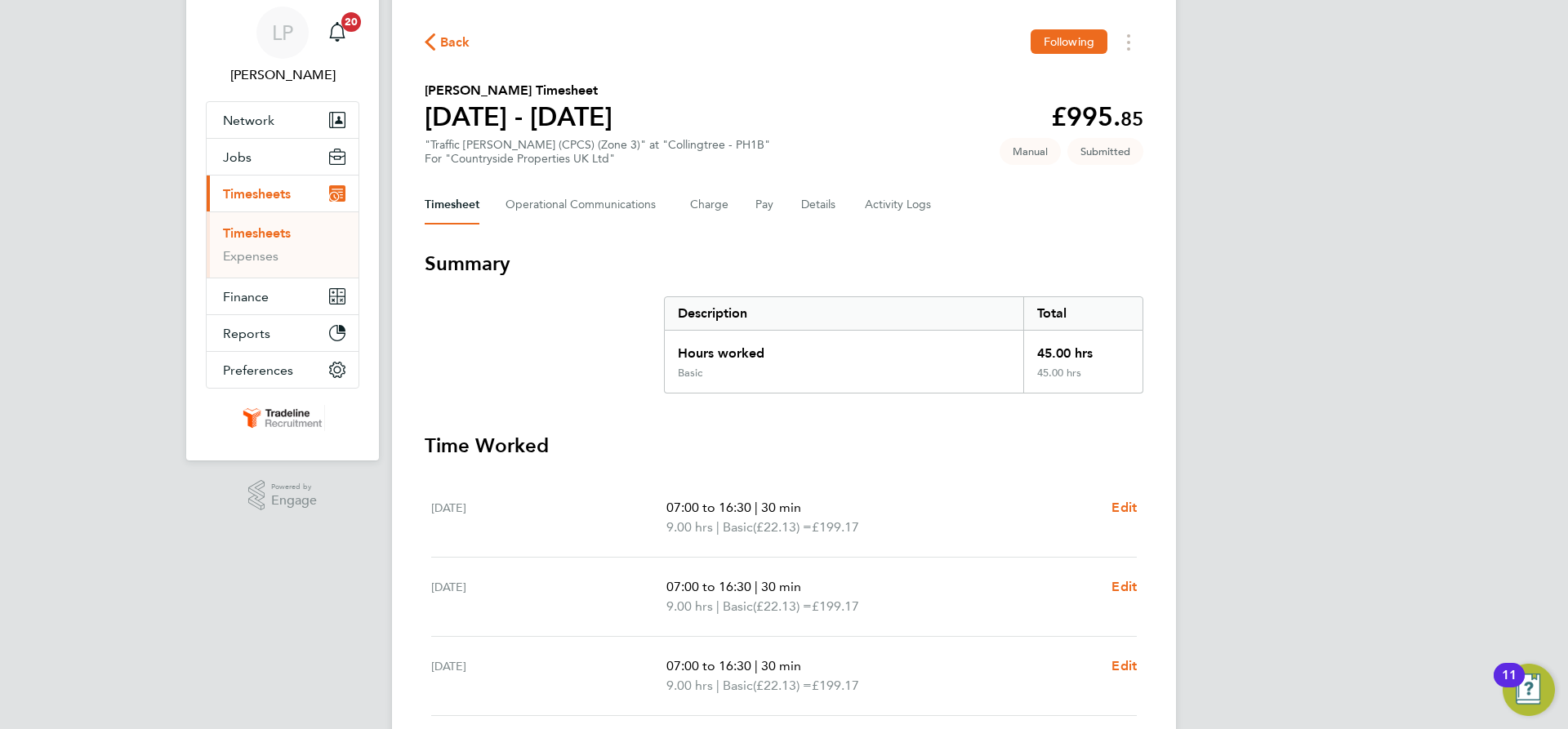
drag, startPoint x: 241, startPoint y: 233, endPoint x: 389, endPoint y: 220, distance: 148.6
click at [241, 233] on link "Timesheets" at bounding box center [257, 233] width 68 height 16
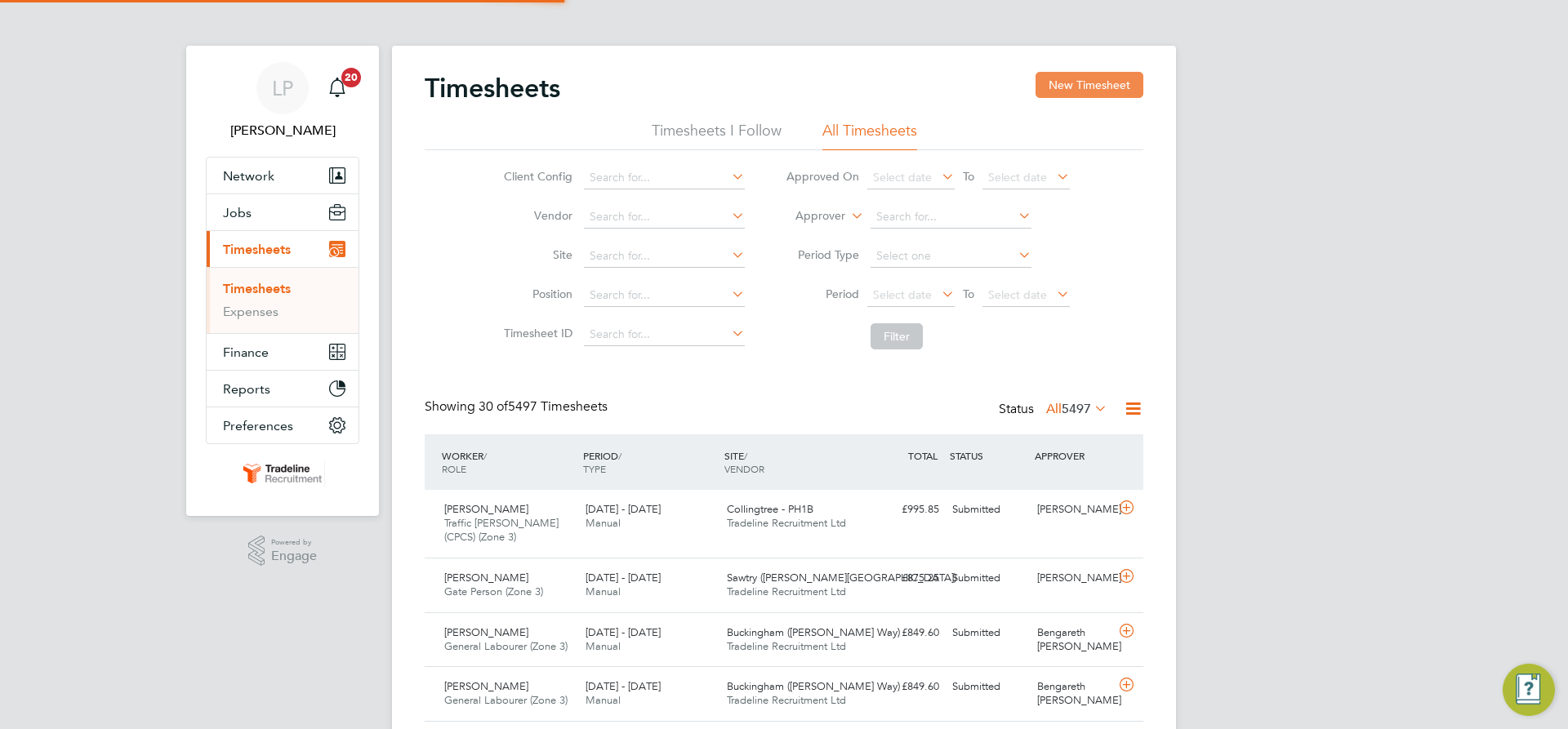
click at [1075, 83] on button "New Timesheet" at bounding box center [1088, 85] width 108 height 26
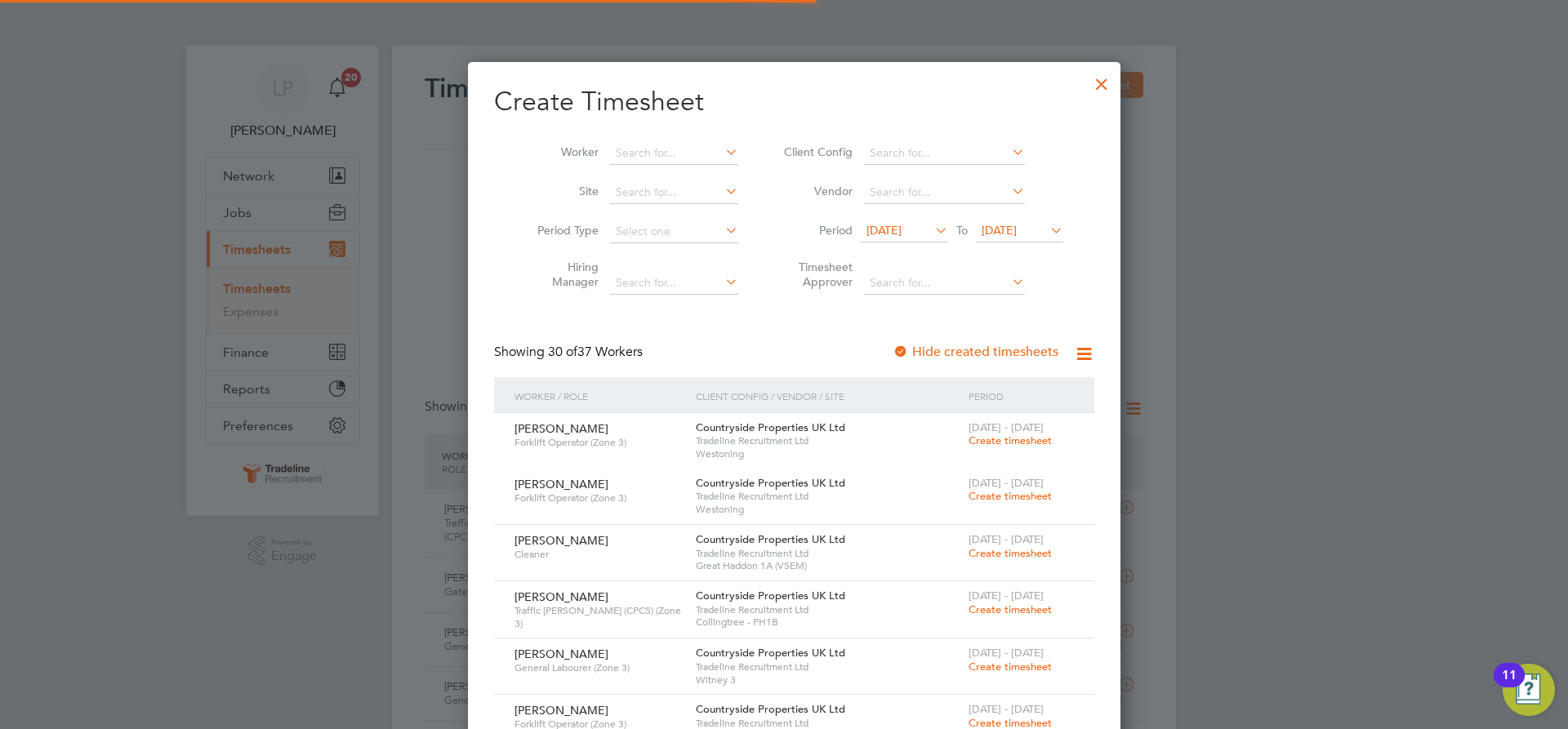
click at [1086, 83] on div at bounding box center [1101, 80] width 29 height 29
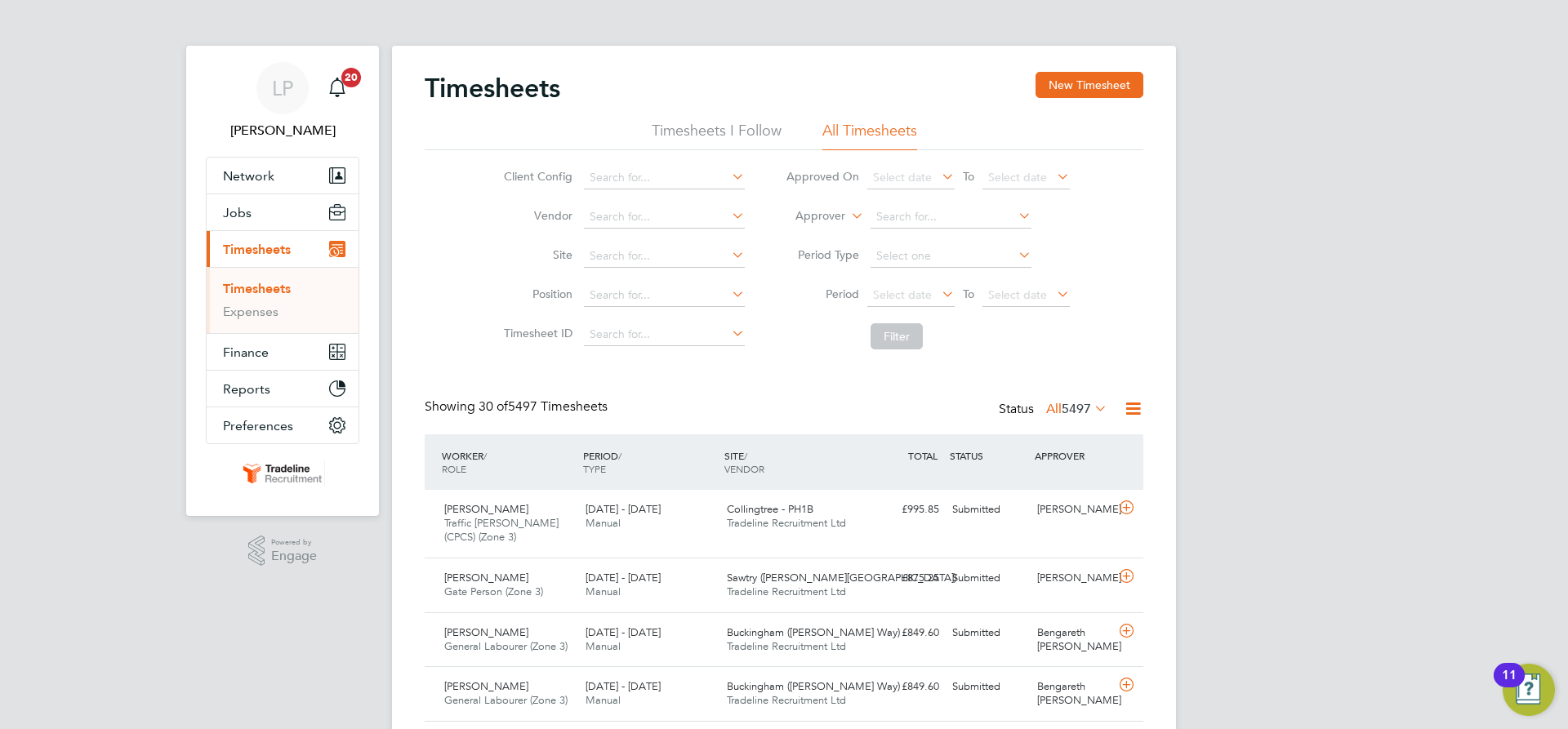
click at [833, 209] on label "Approver" at bounding box center [808, 216] width 74 height 17
click at [831, 231] on li "Worker" at bounding box center [805, 235] width 81 height 21
click at [912, 216] on input at bounding box center [950, 216] width 161 height 23
type input "eas"
click at [897, 250] on input at bounding box center [950, 256] width 161 height 23
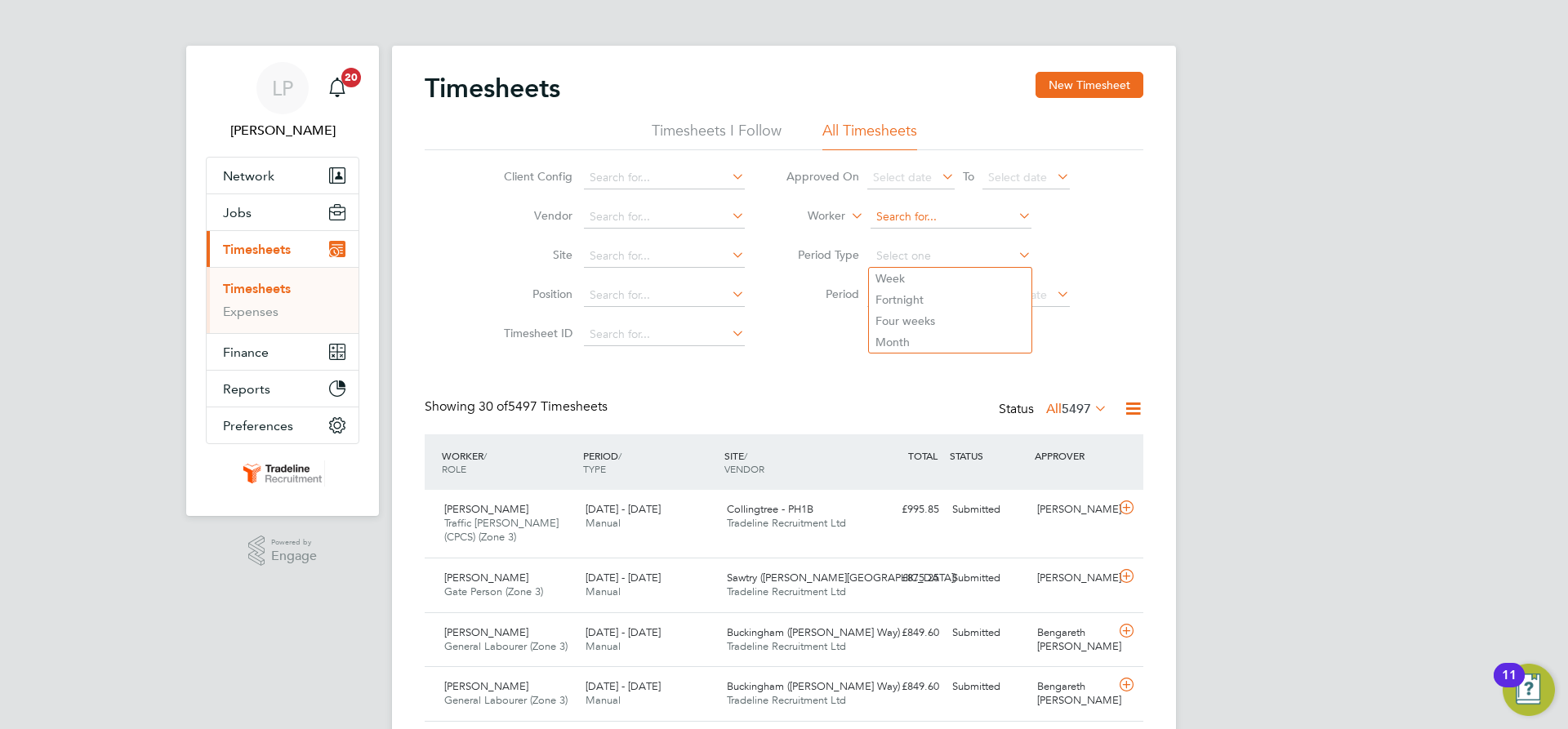
click at [906, 221] on input at bounding box center [950, 216] width 161 height 23
click at [970, 241] on b "Eas" at bounding box center [979, 239] width 18 height 14
type input "[PERSON_NAME] East"
click at [919, 337] on button "Filter" at bounding box center [896, 336] width 52 height 26
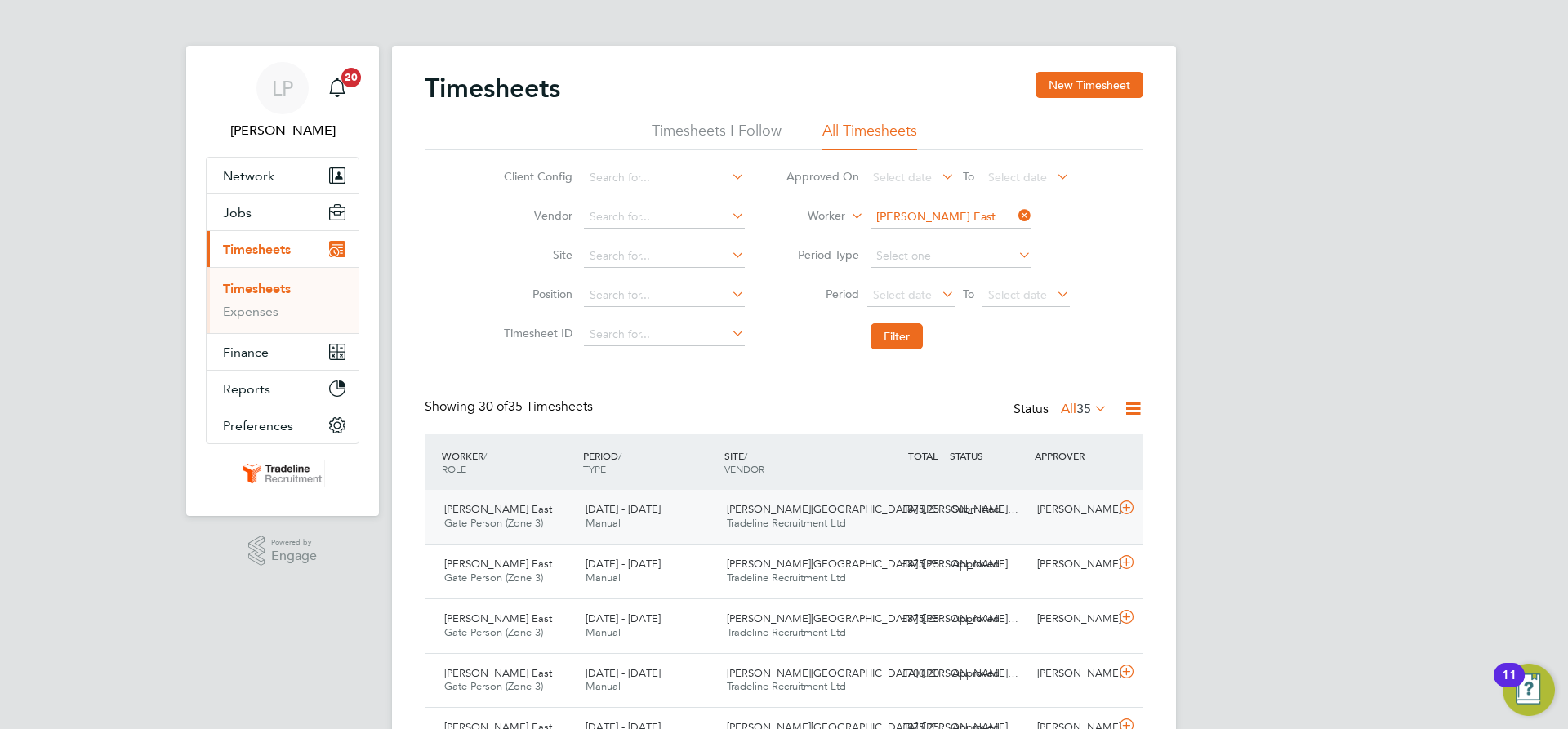
click at [935, 514] on div "£875.25 Submitted" at bounding box center [903, 509] width 85 height 27
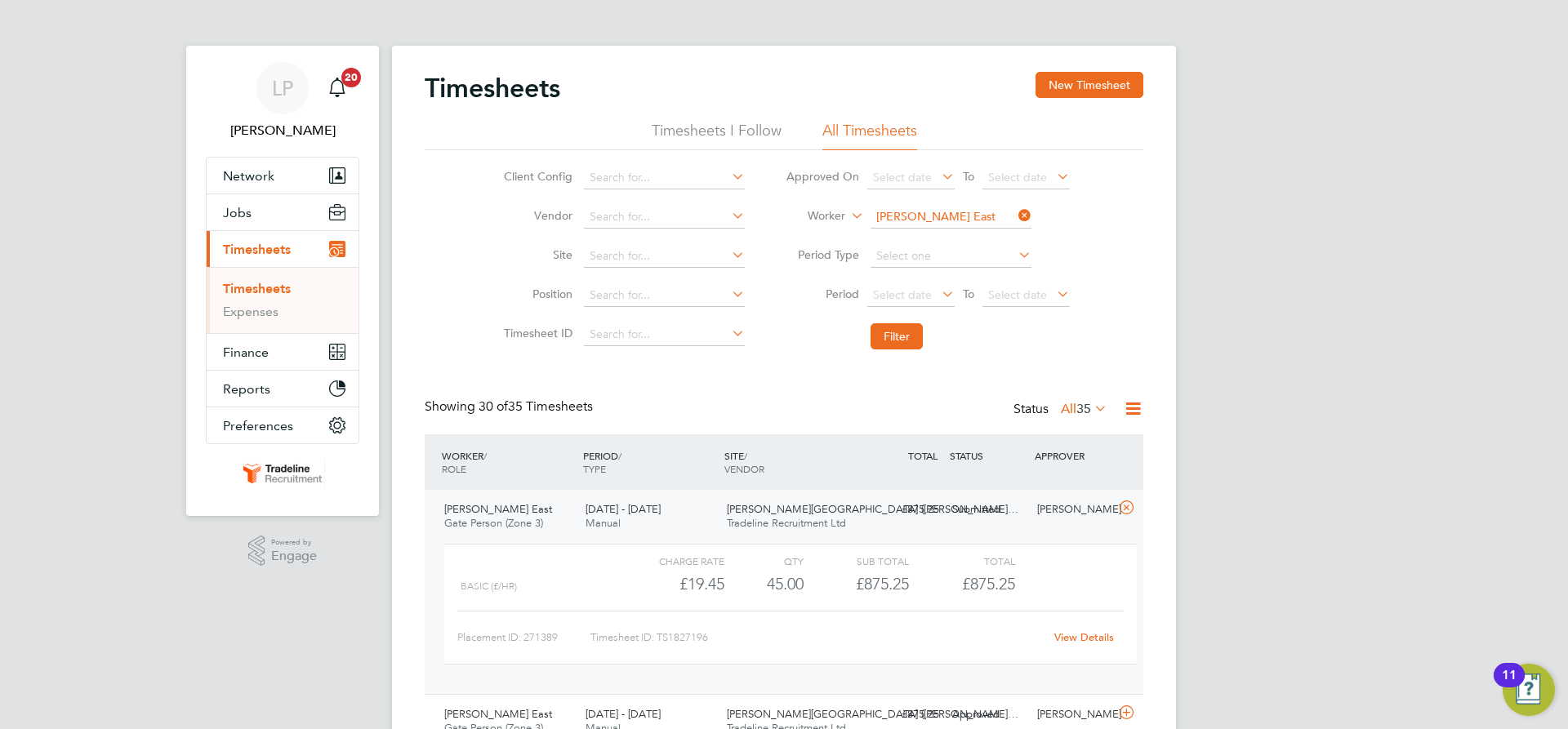
click at [1097, 631] on link "View Details" at bounding box center [1084, 637] width 60 height 14
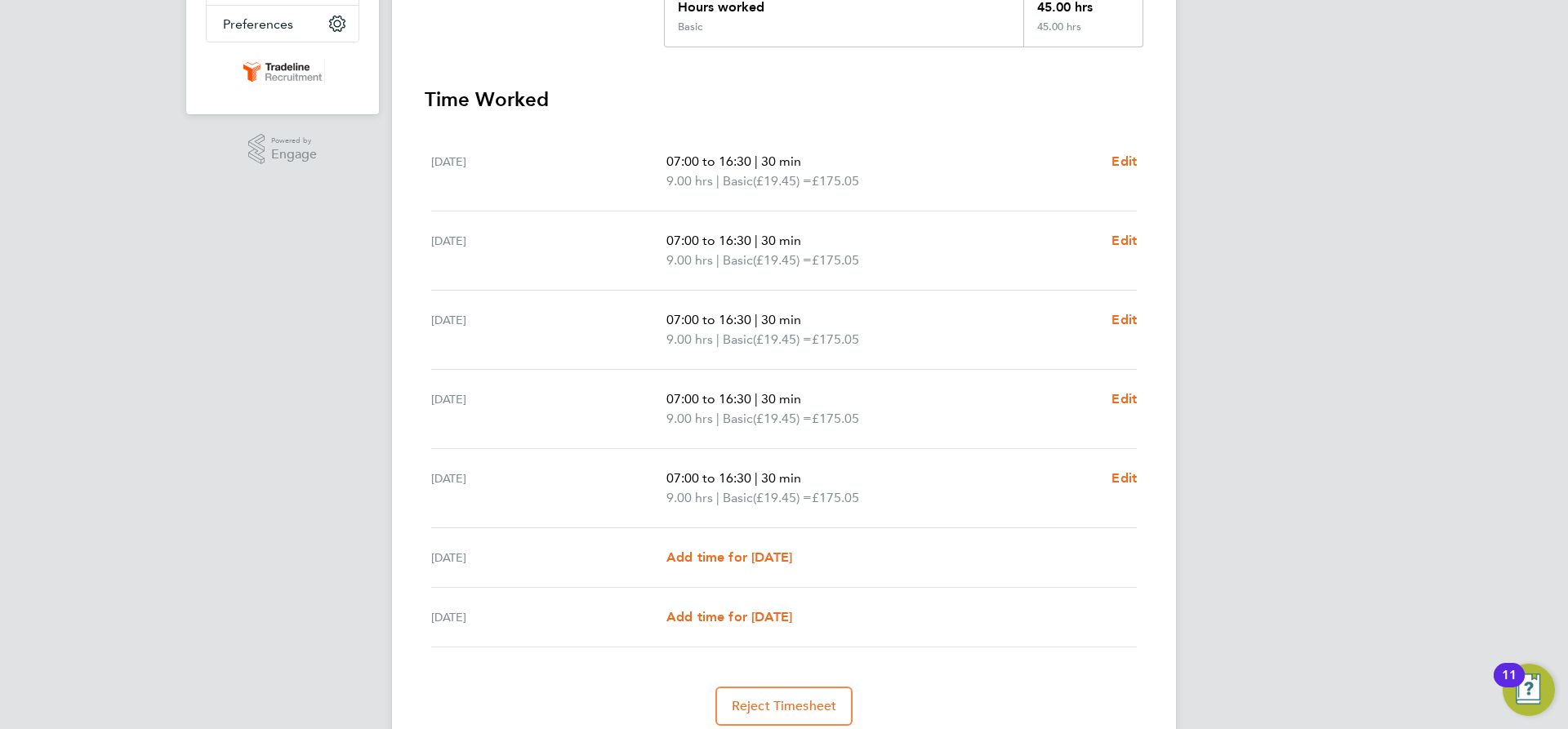
scroll to position [464, 0]
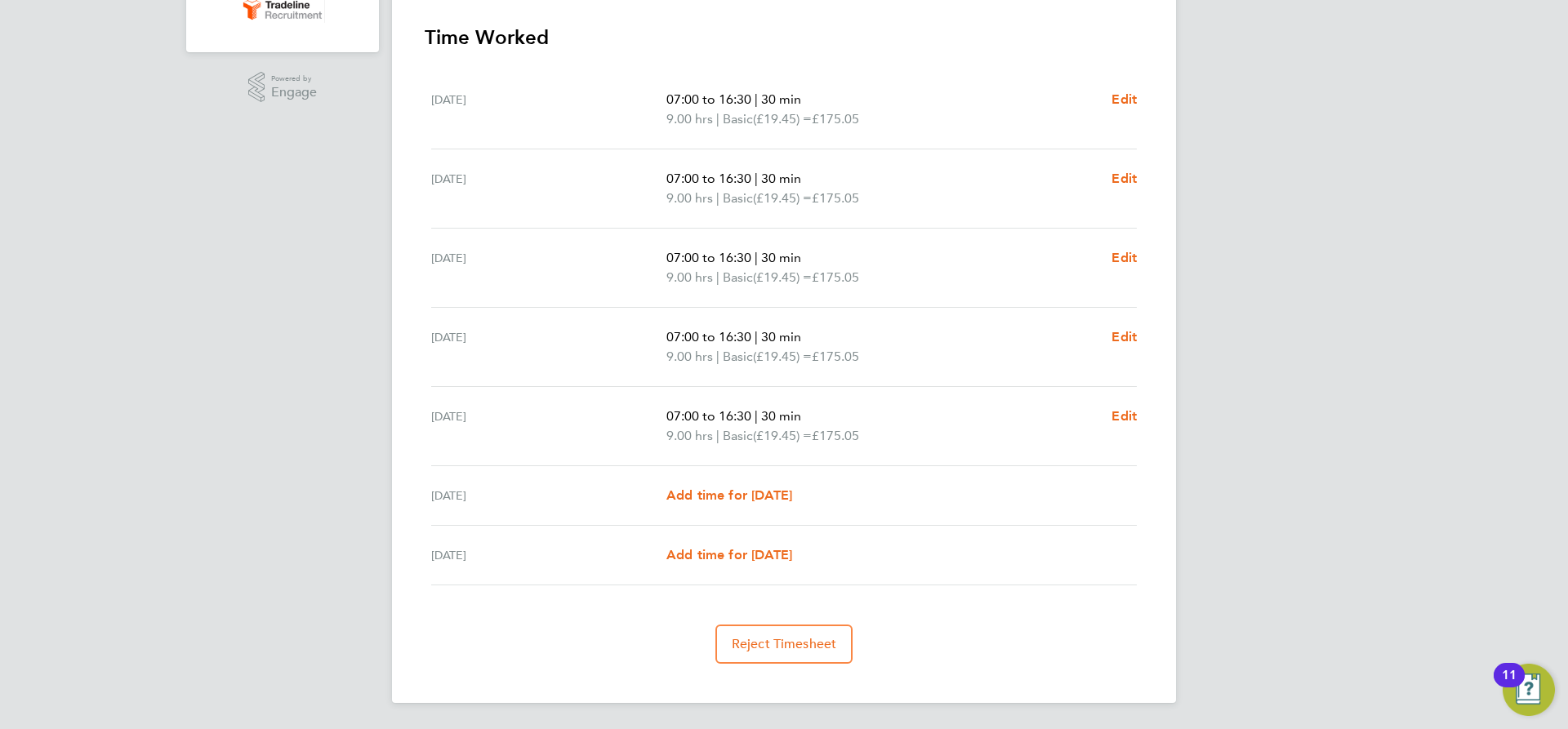
click at [730, 484] on div "Sat 20 Sep Add time for Sat 20 Sep Add time for Sat 20 Sep" at bounding box center [784, 495] width 705 height 60
click at [729, 493] on span "Add time for [DATE]" at bounding box center [729, 494] width 126 height 16
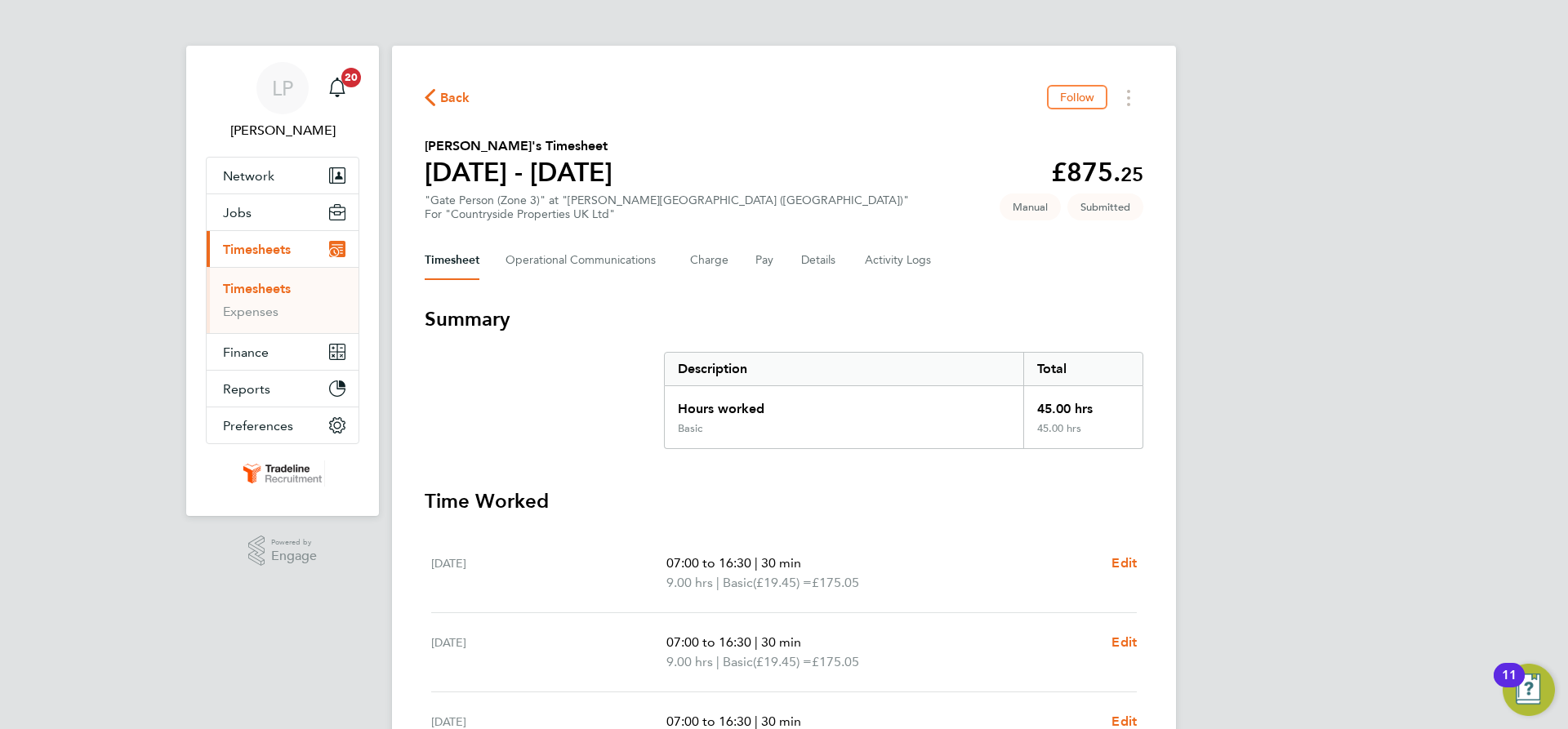
select select "30"
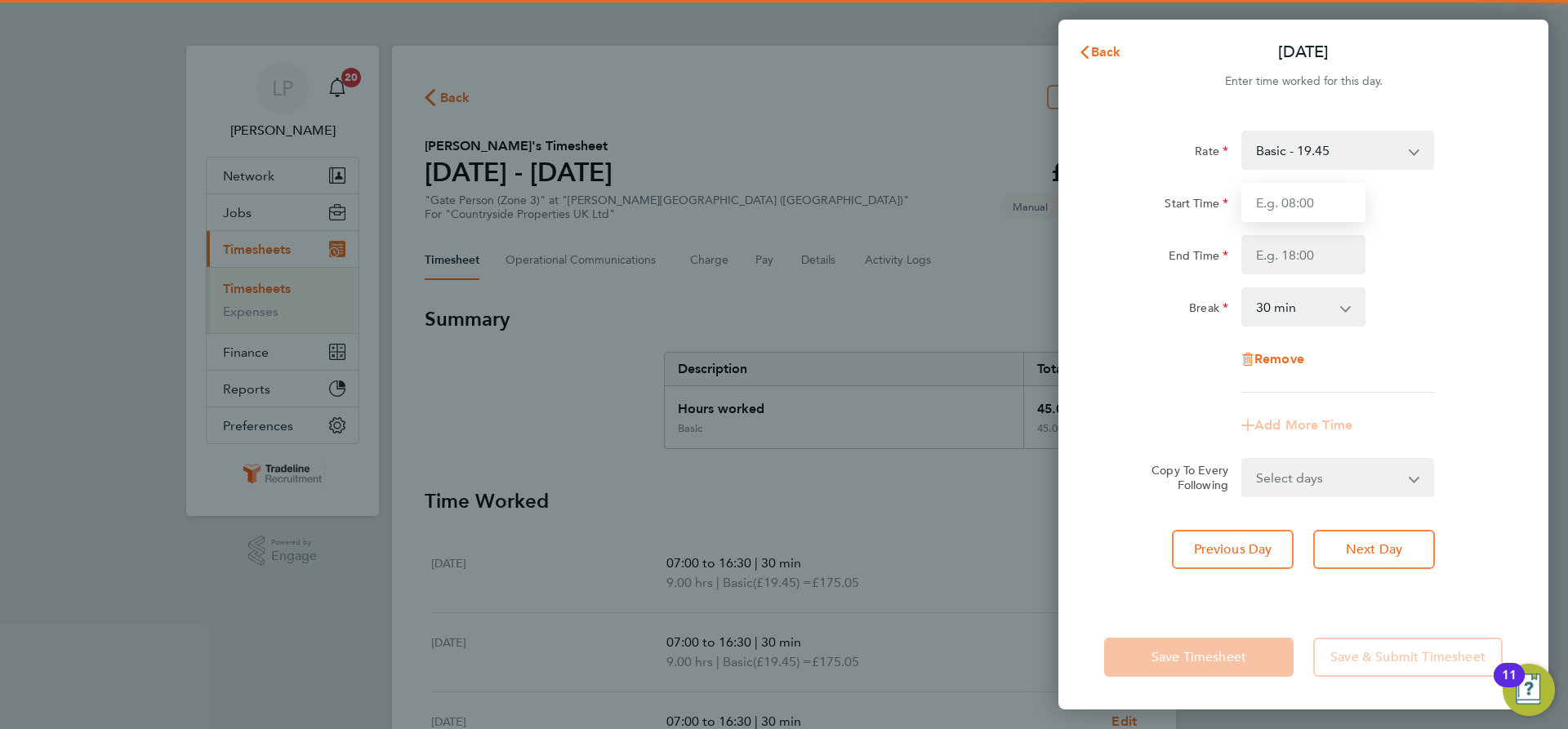
drag, startPoint x: 1306, startPoint y: 195, endPoint x: 1326, endPoint y: 215, distance: 28.3
click at [1306, 195] on input "Start Time" at bounding box center [1303, 202] width 124 height 40
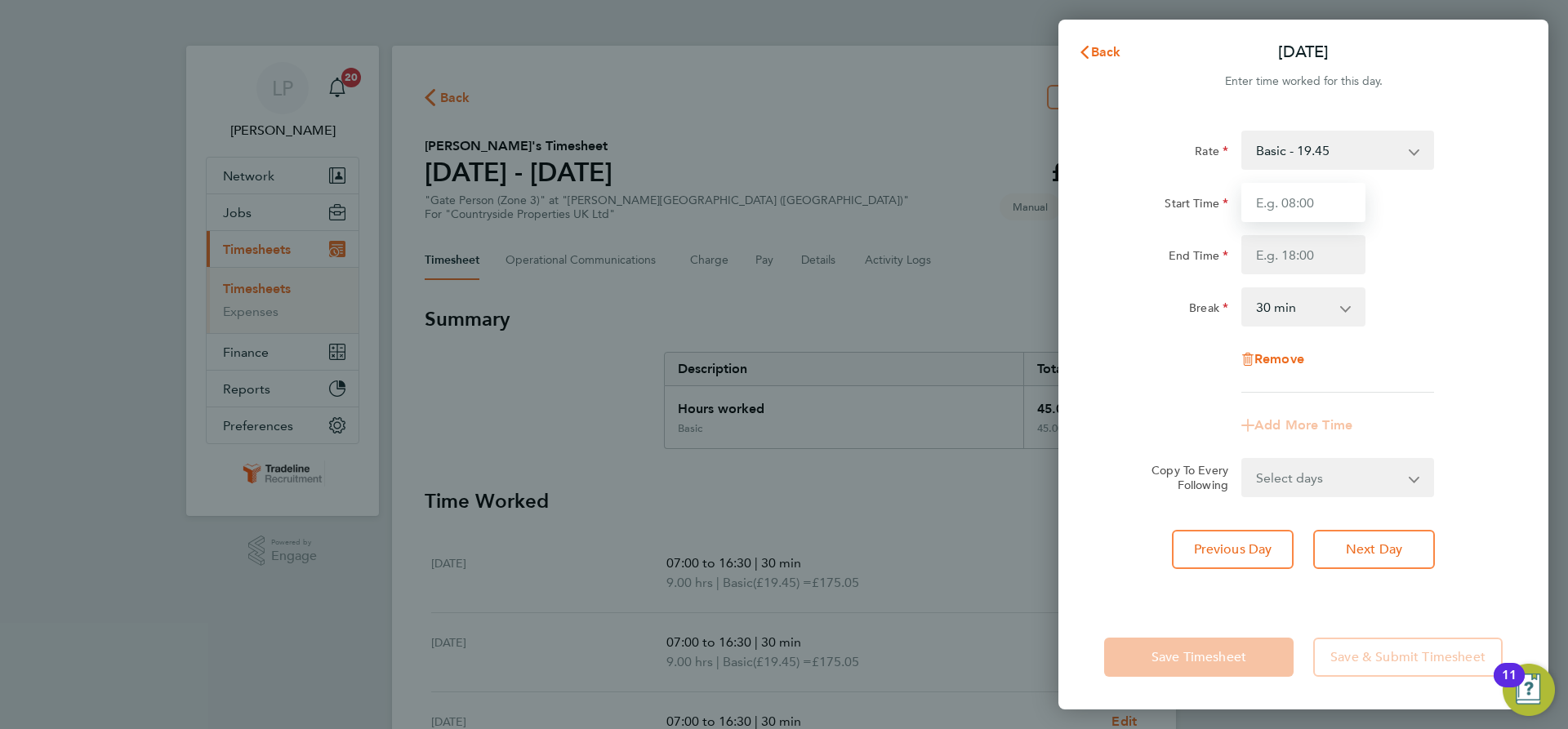
type input "07:00"
click at [1308, 256] on input "End Time" at bounding box center [1303, 254] width 124 height 40
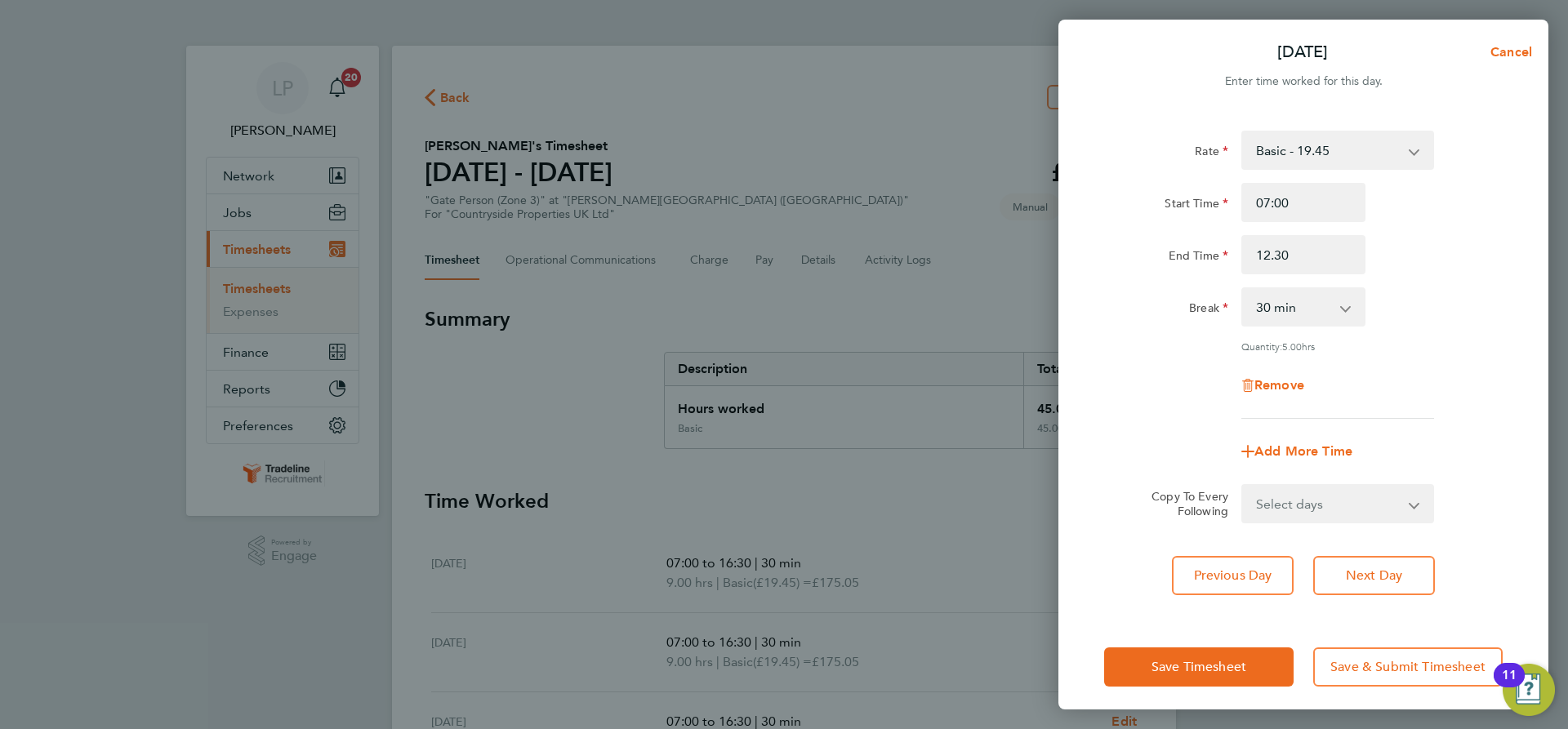
type input "12:30"
click at [1407, 232] on div "Start Time 07:00 End Time 12:30" at bounding box center [1303, 228] width 412 height 91
click at [1366, 568] on button "Next Day" at bounding box center [1374, 575] width 122 height 40
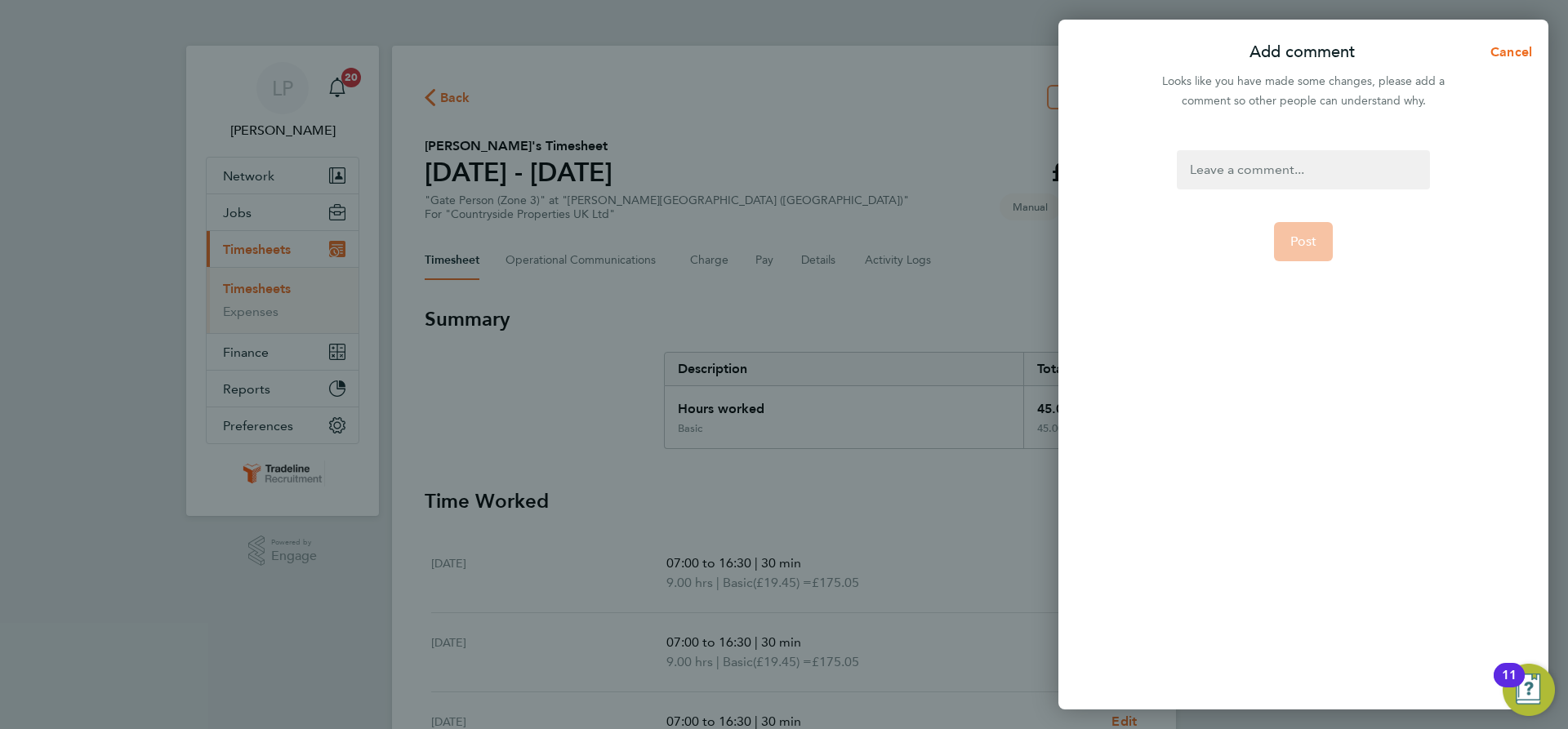
click at [1277, 186] on div at bounding box center [1303, 169] width 252 height 40
click at [1282, 177] on div at bounding box center [1303, 169] width 252 height 40
click at [1280, 260] on button "Post" at bounding box center [1303, 241] width 60 height 40
select select "30"
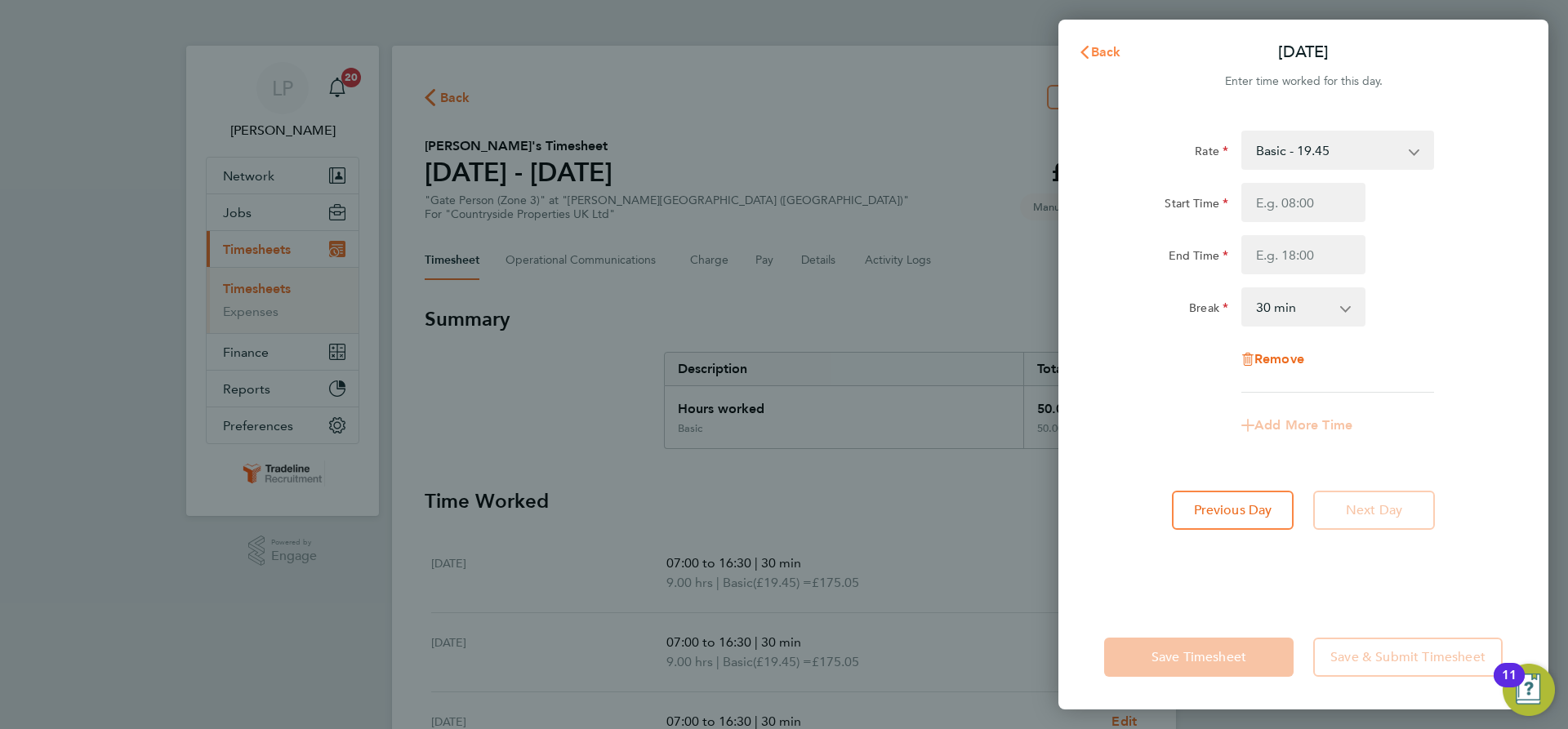
click at [1078, 48] on icon "button" at bounding box center [1085, 52] width 13 height 13
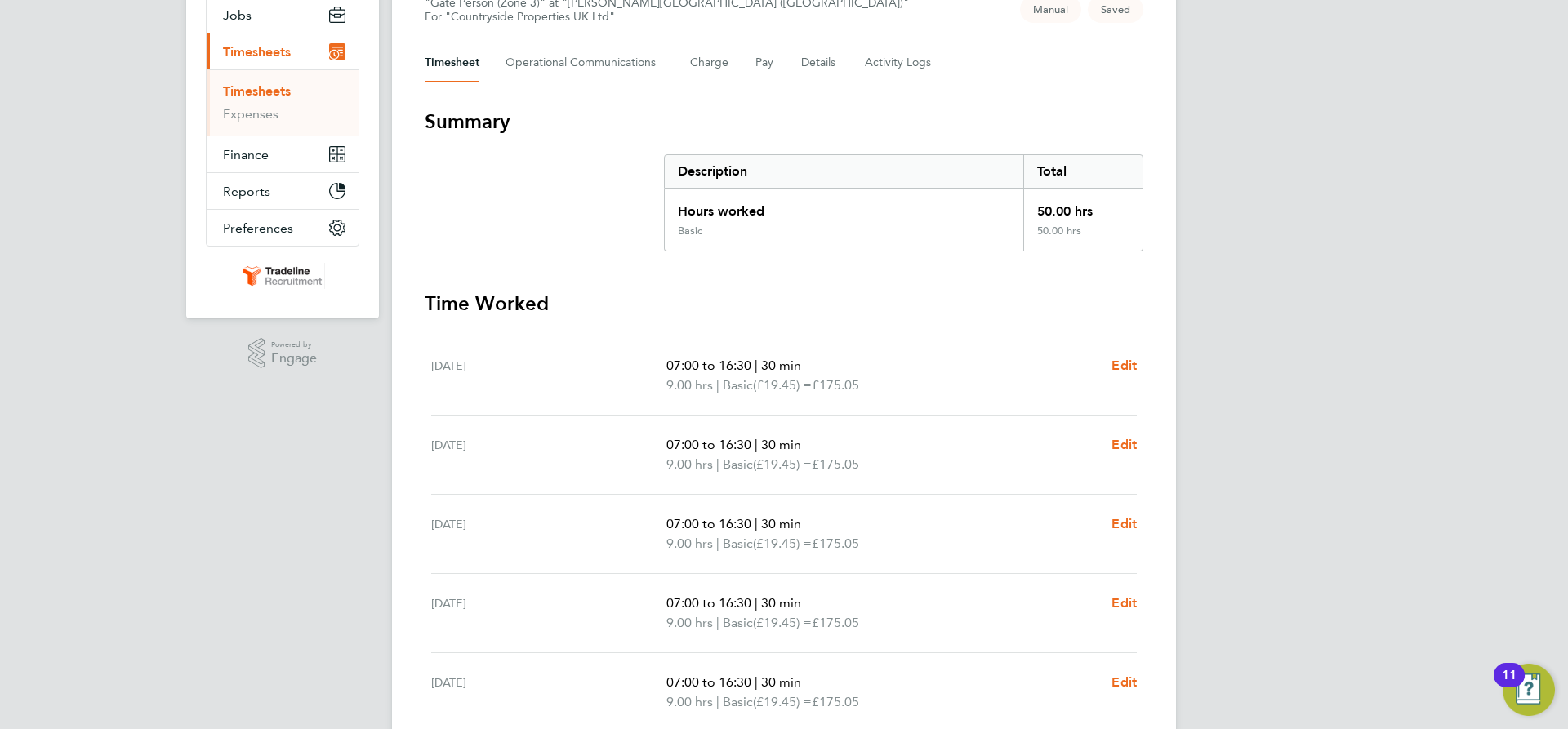
scroll to position [483, 0]
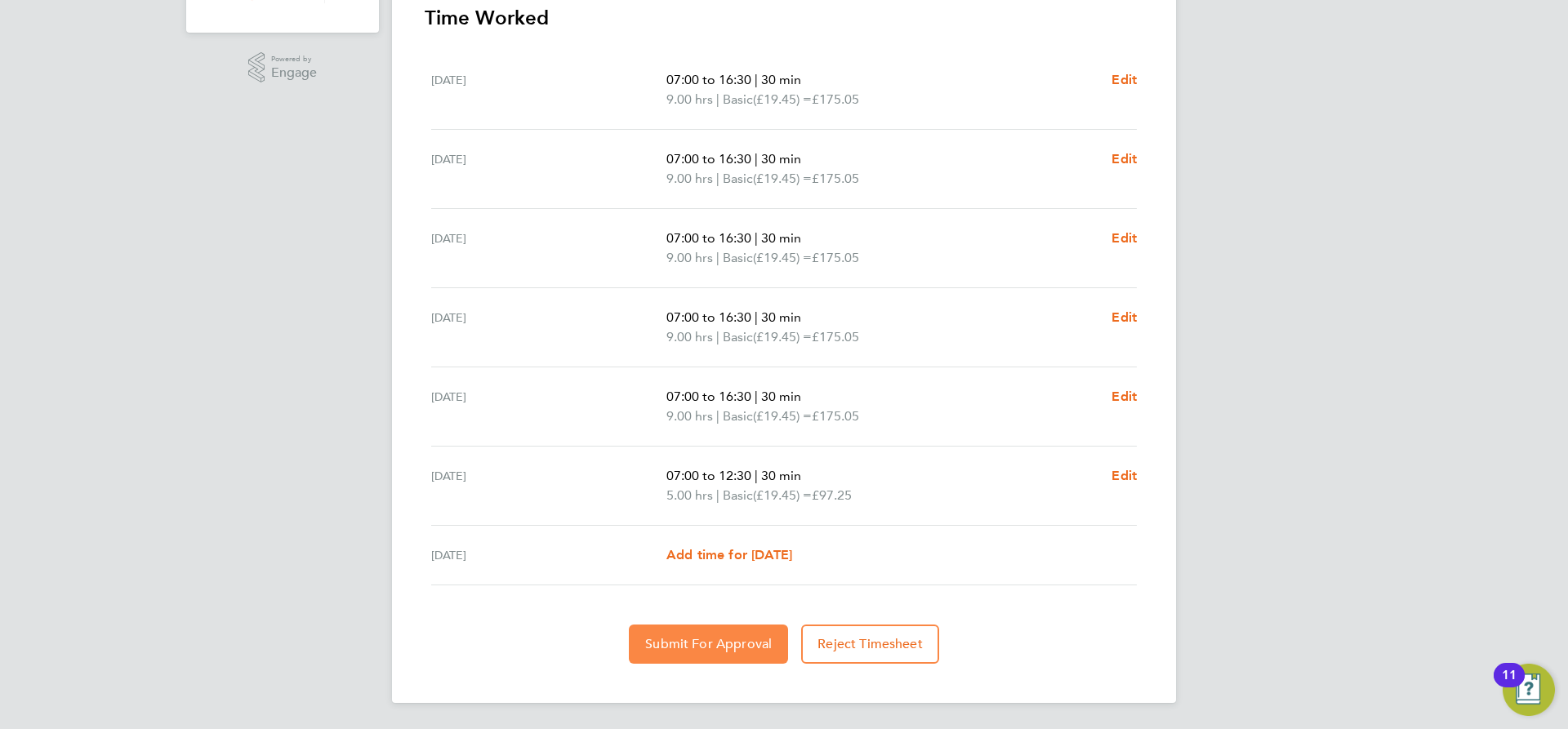
click at [701, 657] on button "Submit For Approval" at bounding box center [708, 643] width 159 height 40
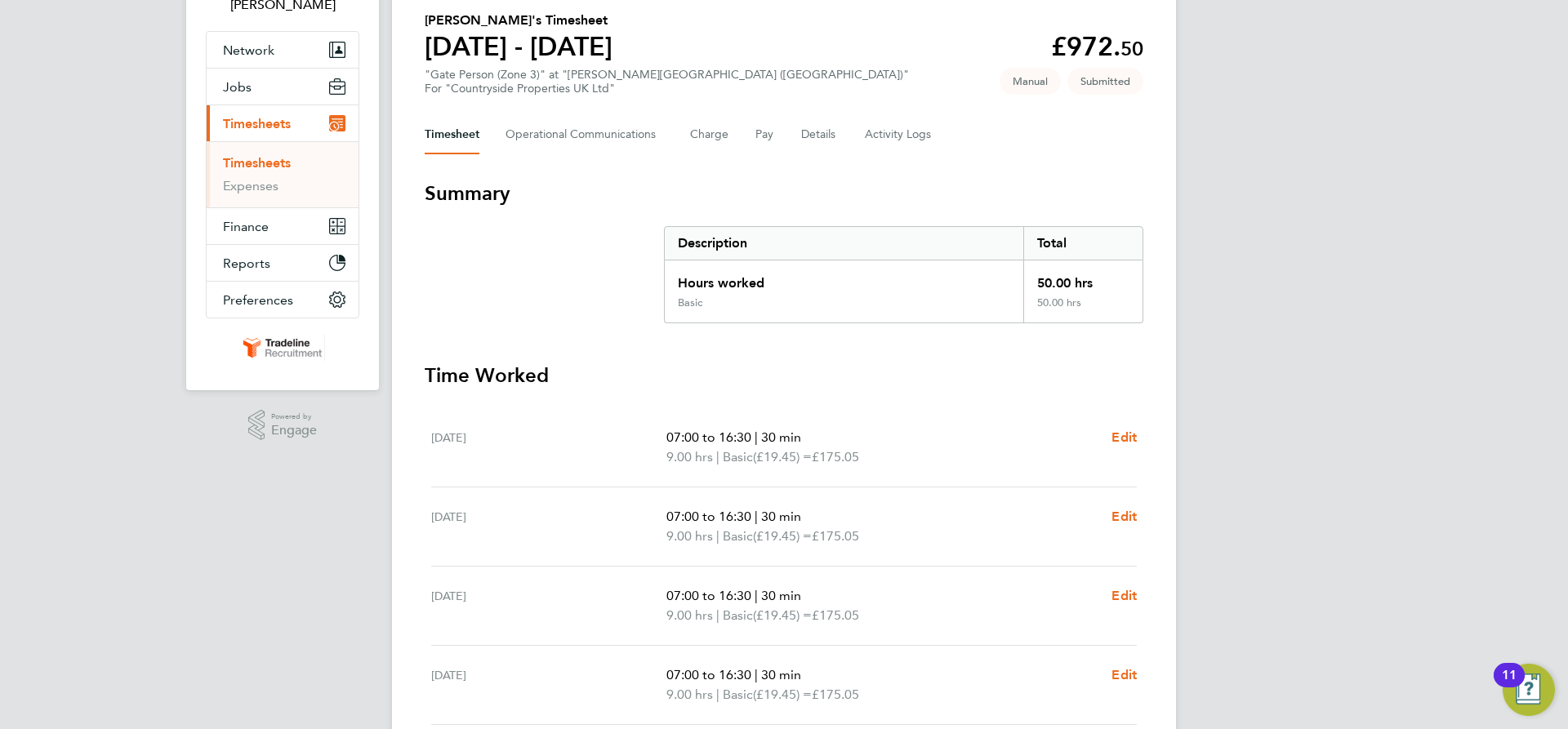
scroll to position [0, 0]
